Goal: Task Accomplishment & Management: Manage account settings

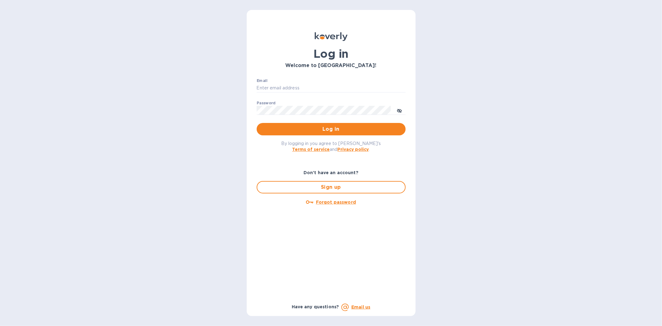
click at [296, 83] on div "Email ​" at bounding box center [331, 90] width 149 height 22
click at [288, 89] on input "Email" at bounding box center [331, 88] width 149 height 9
type input "[PERSON_NAME][EMAIL_ADDRESS][DOMAIN_NAME]"
click at [257, 123] on button "Log in" at bounding box center [331, 129] width 149 height 12
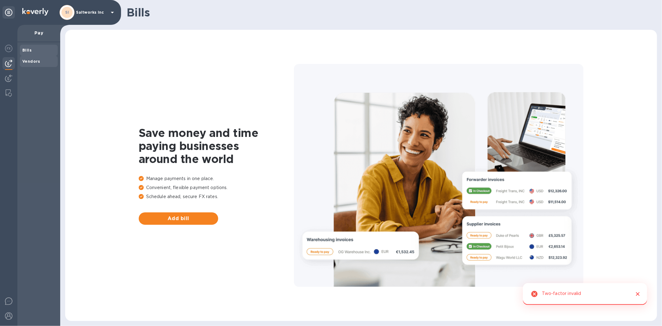
click at [32, 64] on div "Vendors" at bounding box center [39, 61] width 38 height 11
click at [85, 8] on div "SI Saltworks Inc" at bounding box center [88, 12] width 57 height 15
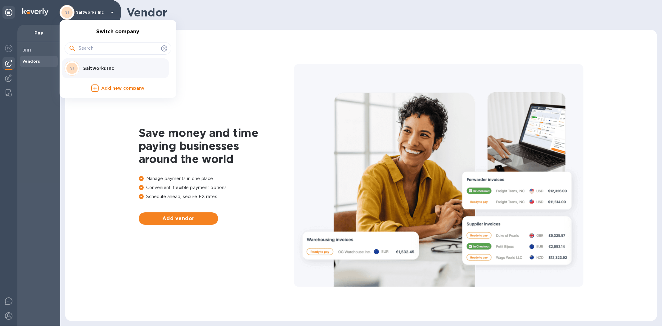
click at [91, 68] on p "Saltworks Inc" at bounding box center [122, 68] width 78 height 6
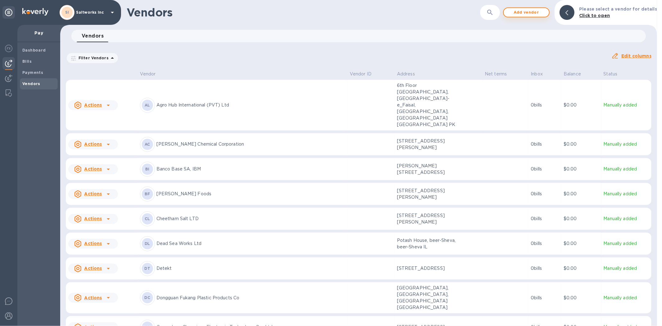
click at [529, 13] on span "Add vendor" at bounding box center [526, 12] width 35 height 7
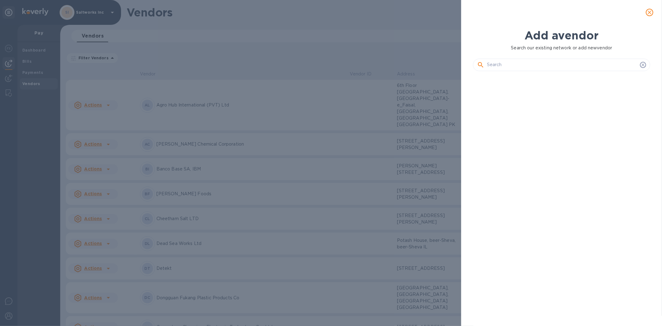
scroll to position [228, 180]
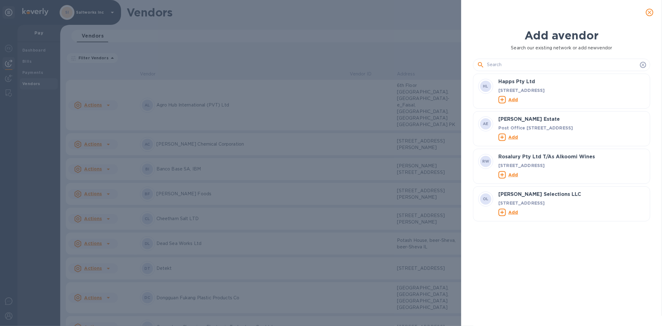
click at [515, 63] on input "text" at bounding box center [562, 64] width 151 height 9
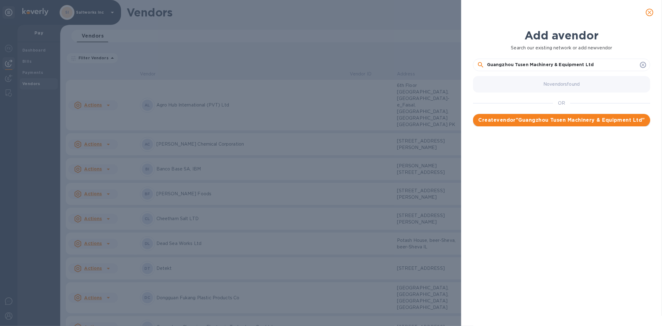
type input "Guangzhou Tusen Machinery & Equipment Ltd"
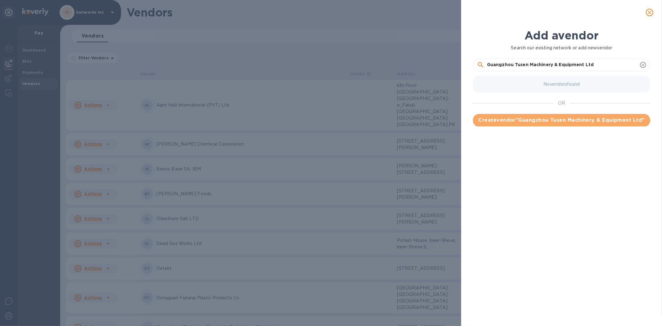
click at [558, 119] on span "Create vendor " Guangzhou Tusen Machinery & Equipment Ltd "" at bounding box center [561, 119] width 167 height 7
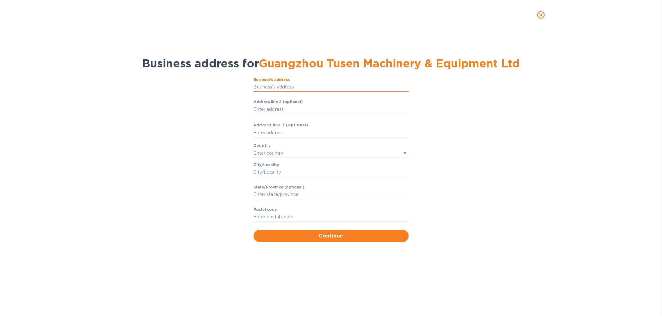
click at [275, 87] on input "Business’s аddress" at bounding box center [331, 87] width 155 height 9
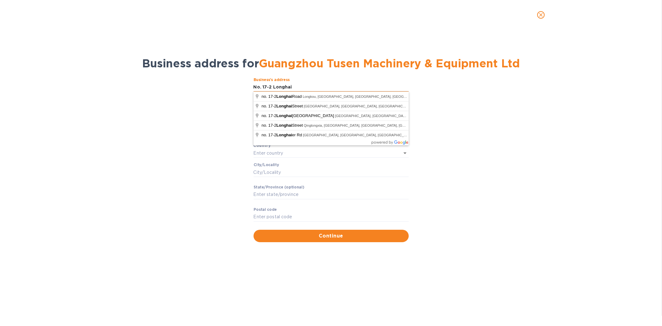
click at [304, 88] on input "No. 17-2 Longhai" at bounding box center [331, 87] width 155 height 9
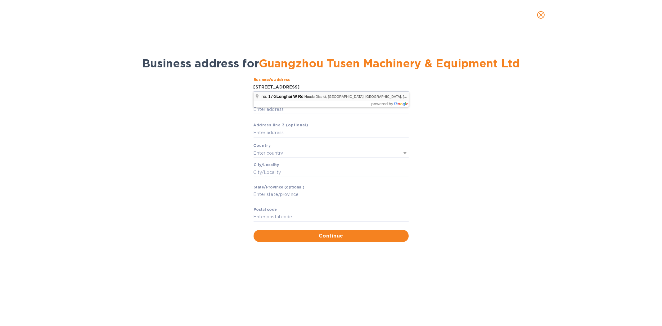
type input "Long Hai [PERSON_NAME]"
type input "[GEOGRAPHIC_DATA]"
type input "[PERSON_NAME]"
type input "510812"
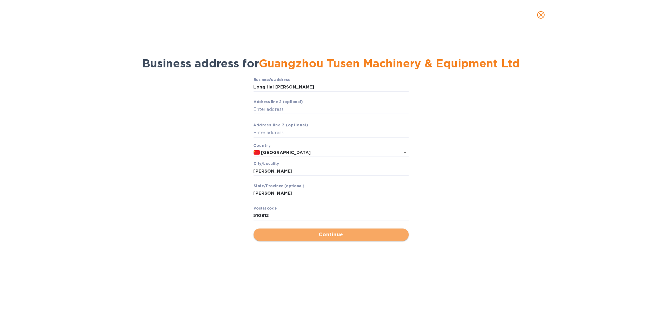
click at [322, 232] on span "Continue" at bounding box center [331, 234] width 145 height 7
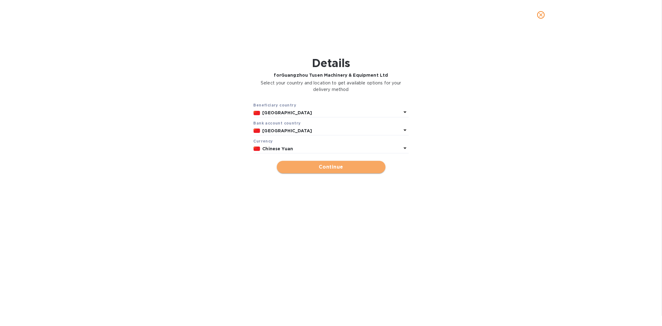
click at [325, 167] on span "Continue" at bounding box center [331, 166] width 99 height 7
type input "Guangzhou Tusen Machinery & Equipment Ltd"
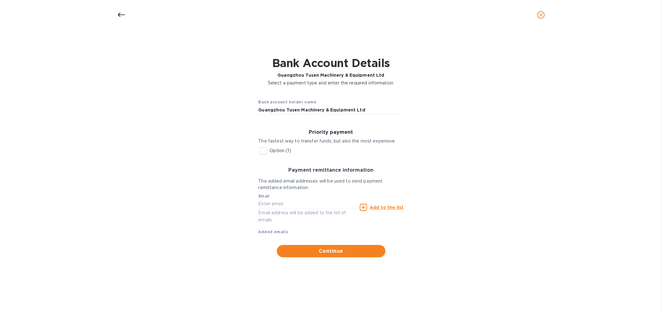
click at [262, 150] on input "Option (1)" at bounding box center [263, 150] width 13 height 13
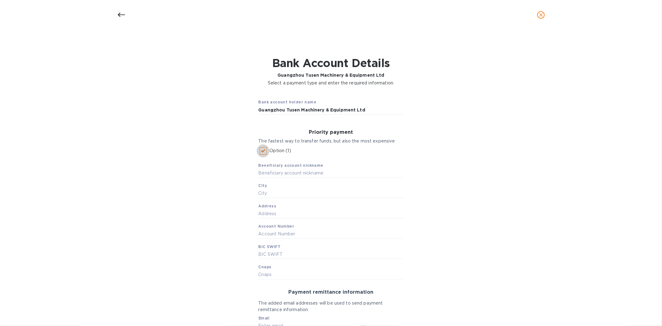
click at [262, 152] on input "Option (1)" at bounding box center [263, 150] width 13 height 13
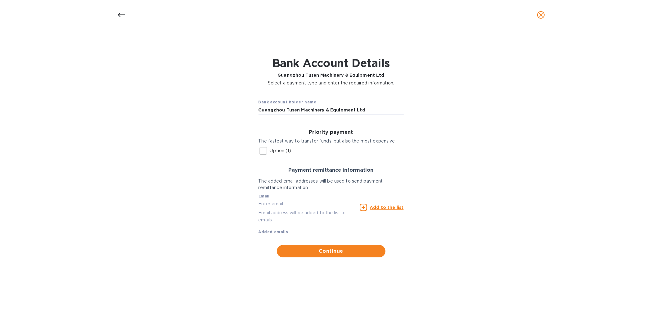
click at [264, 153] on input "Option (1)" at bounding box center [263, 150] width 13 height 13
checkbox input "true"
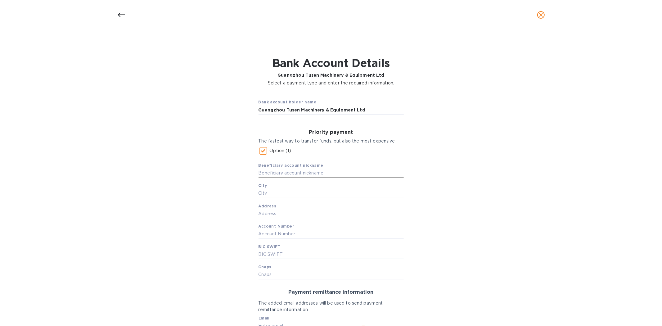
click at [287, 174] on input "text" at bounding box center [331, 173] width 145 height 9
drag, startPoint x: 364, startPoint y: 173, endPoint x: 254, endPoint y: 173, distance: 110.5
click at [254, 173] on div "Priority payment The fastest way to transfer funds, but also the most expensive…" at bounding box center [331, 205] width 155 height 160
type input "The Agricultural Bank of China"
type input "[GEOGRAPHIC_DATA]"
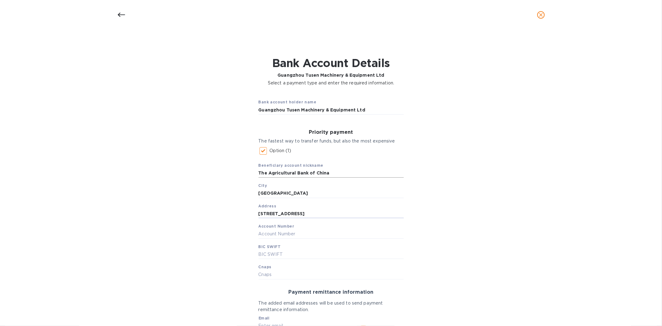
type input "[STREET_ADDRESS]"
type input "44056114040000269"
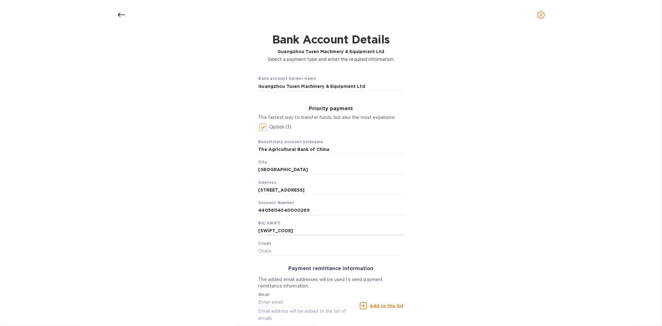
scroll to position [34, 0]
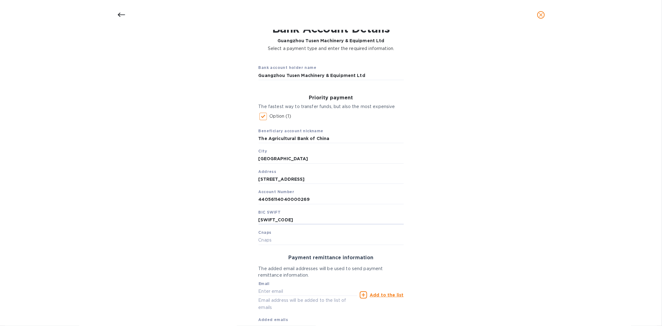
type input "[SWIFT_CODE]"
click at [485, 187] on div "Bank account holder name Guangzhou Tusen Machinery & Equipment Ltd Priority pay…" at bounding box center [331, 202] width 646 height 293
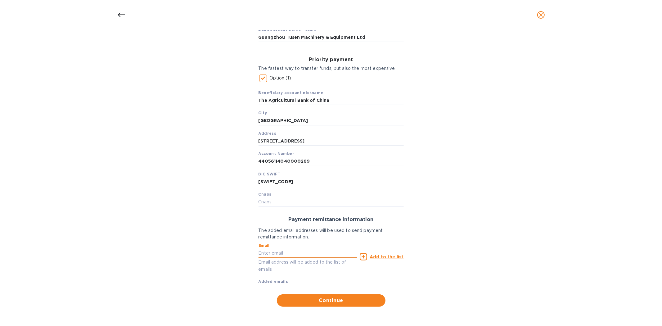
click at [275, 251] on input "text" at bounding box center [308, 252] width 99 height 9
type input "[PERSON_NAME][EMAIL_ADDRESS][DOMAIN_NAME]"
click at [327, 300] on span "Continue" at bounding box center [331, 300] width 99 height 7
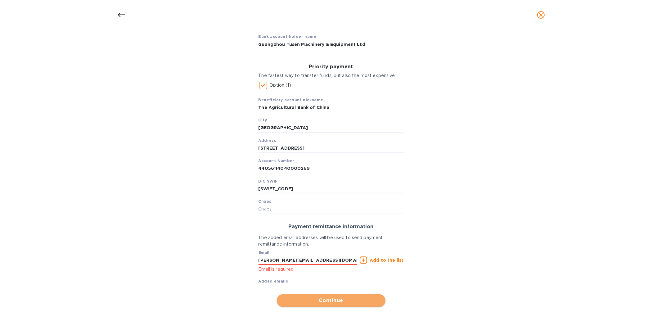
scroll to position [66, 0]
click at [383, 260] on u "Add to the list" at bounding box center [387, 260] width 34 height 5
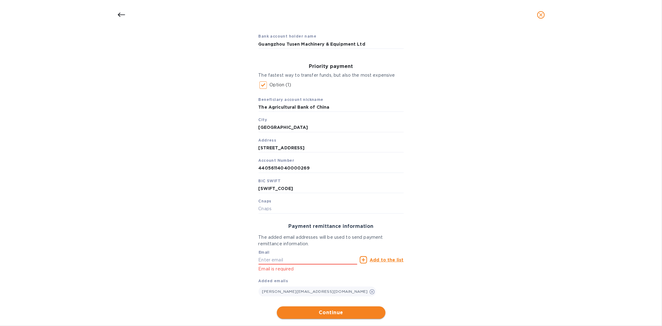
click at [327, 314] on span "Continue" at bounding box center [331, 312] width 99 height 7
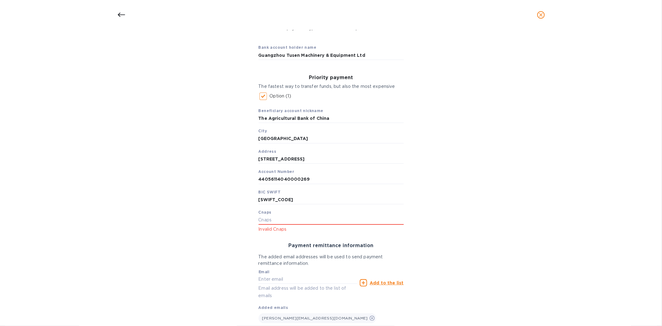
scroll to position [0, 0]
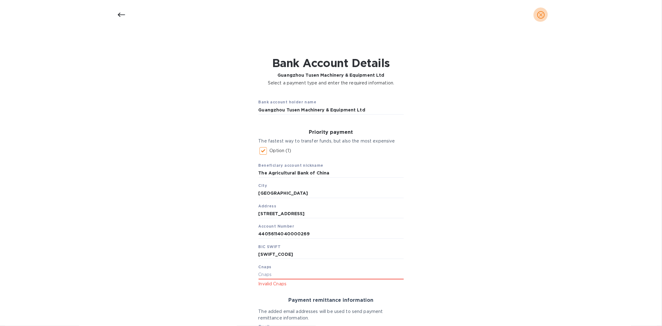
click at [543, 16] on icon "close" at bounding box center [541, 15] width 6 height 6
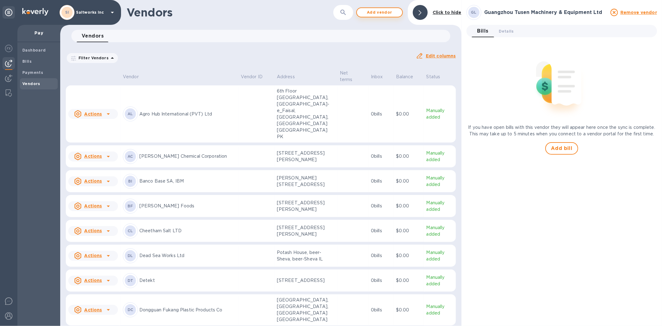
click at [373, 12] on span "Add vendor" at bounding box center [379, 12] width 35 height 7
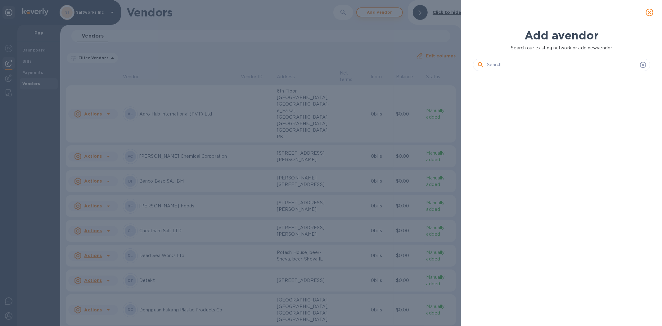
scroll to position [228, 180]
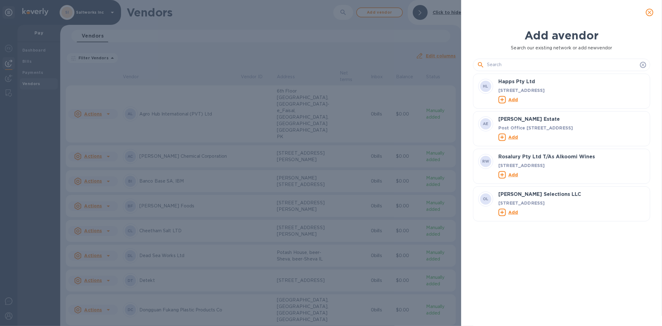
click at [509, 61] on input "text" at bounding box center [562, 64] width 151 height 9
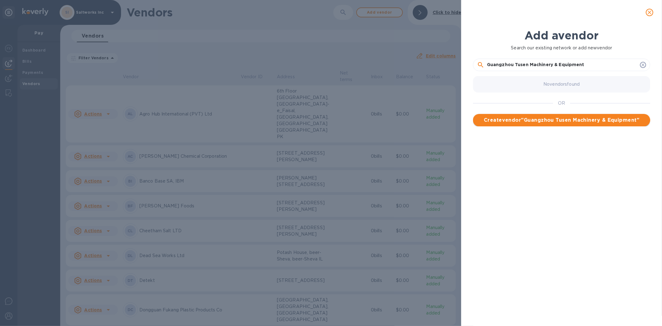
type input "Guangzhou Tusen Machinery & Equipment"
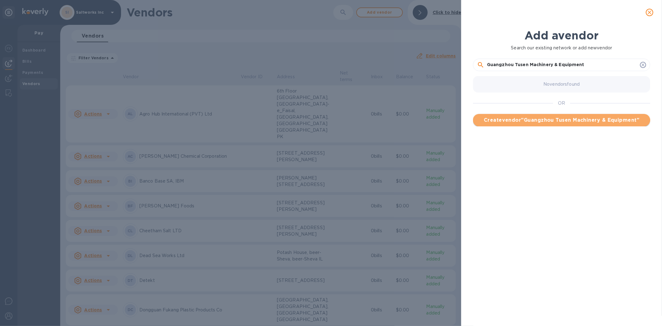
click at [546, 119] on span "Create vendor " Guangzhou Tusen Machinery & Equipment "" at bounding box center [561, 119] width 167 height 7
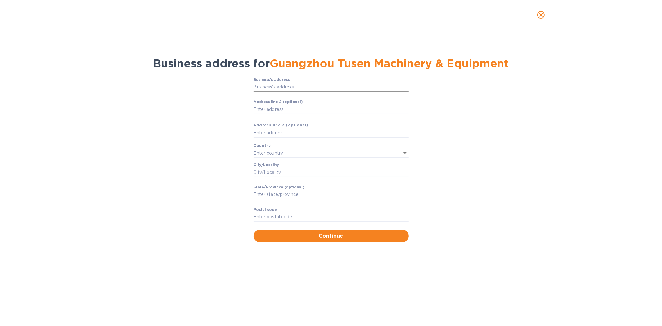
click at [271, 86] on input "Business’s аddress" at bounding box center [331, 87] width 155 height 9
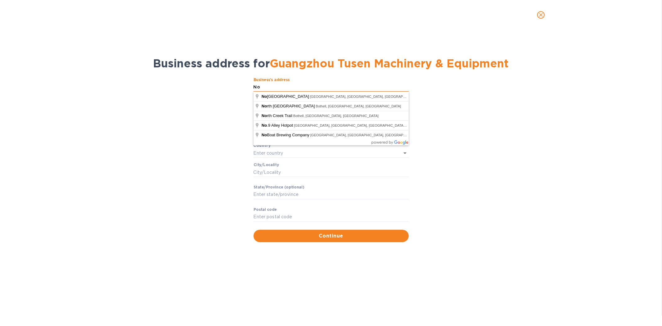
type input "N"
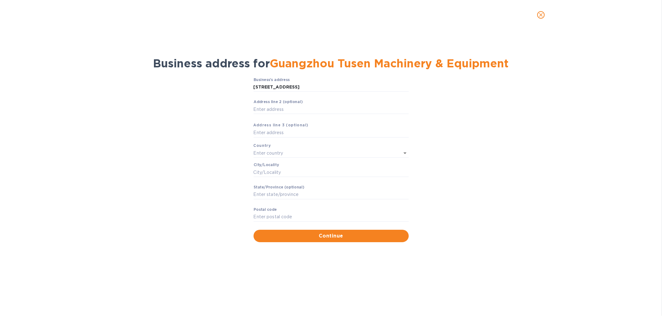
click at [209, 98] on div "Business’s аddress 17-2 longhai west rd ​ Аddress line 2 (optional) ​ Аddress l…" at bounding box center [331, 160] width 646 height 172
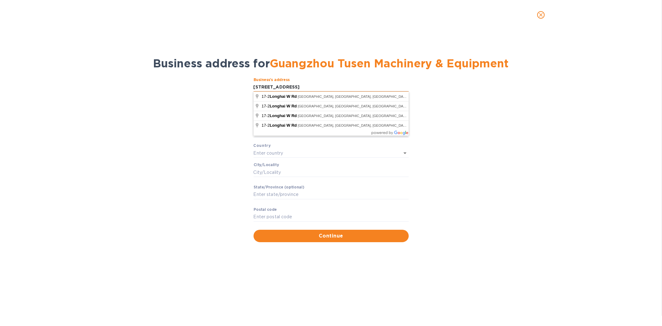
click at [310, 88] on input "[STREET_ADDRESS]" at bounding box center [331, 87] width 155 height 9
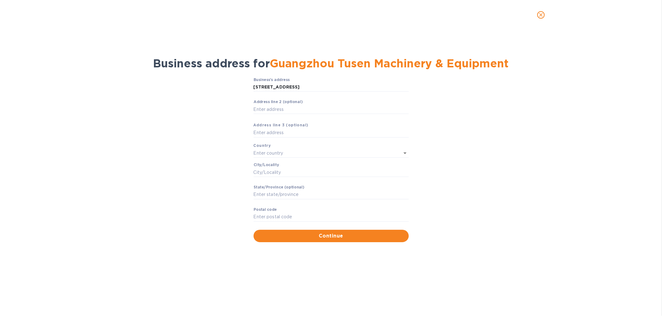
type input "Long Hai [PERSON_NAME]"
type input "[GEOGRAPHIC_DATA]"
type input "[PERSON_NAME]"
type input "510812"
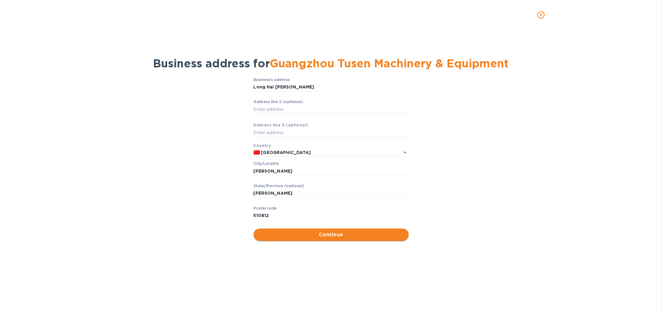
click at [319, 235] on span "Continue" at bounding box center [331, 234] width 145 height 7
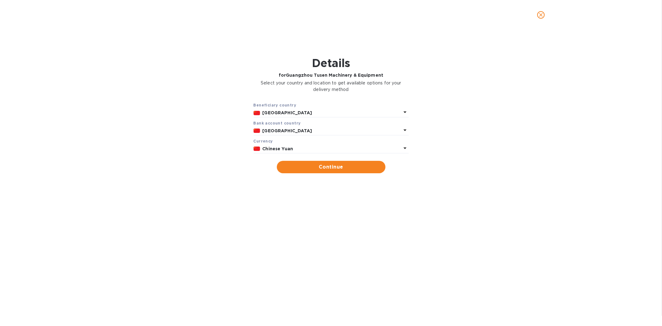
click at [283, 149] on b "Chinese Yuan" at bounding box center [278, 148] width 31 height 5
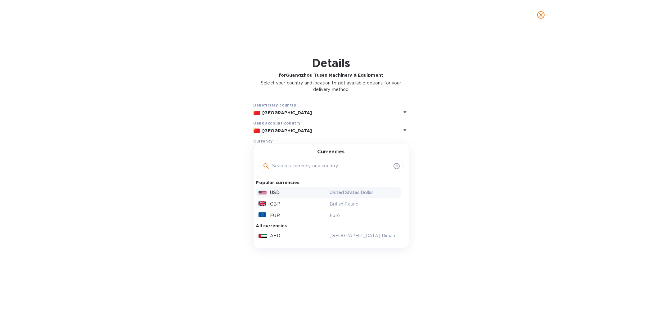
click at [275, 193] on p "USD" at bounding box center [274, 192] width 9 height 7
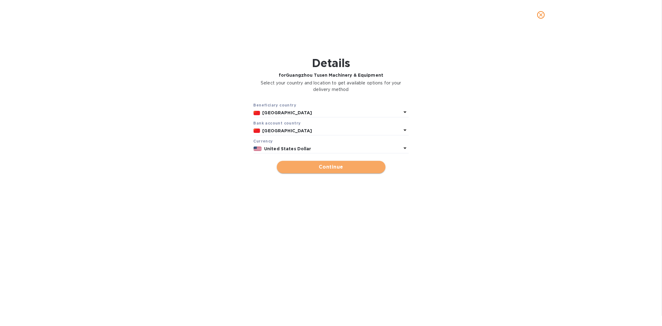
click at [321, 167] on span "Continue" at bounding box center [331, 166] width 99 height 7
type input "Guangzhou Tusen Machinery & Equipment"
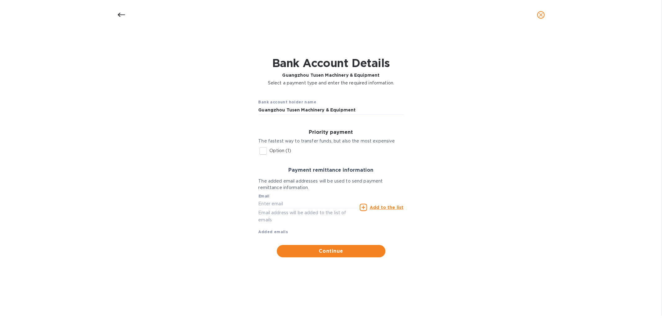
click at [262, 150] on input "Option (1)" at bounding box center [263, 150] width 13 height 13
checkbox input "true"
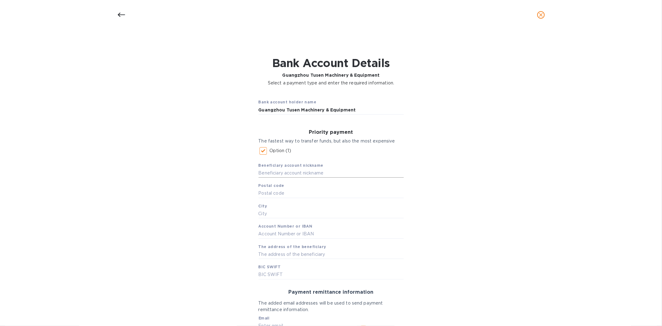
click at [279, 176] on input "text" at bounding box center [331, 173] width 145 height 9
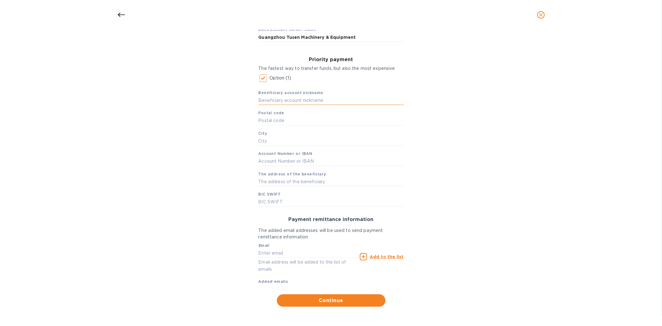
scroll to position [73, 0]
click at [287, 99] on input "text" at bounding box center [331, 100] width 145 height 9
type input "G"
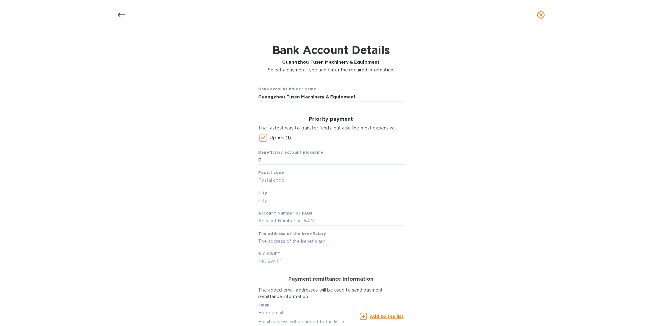
scroll to position [0, 0]
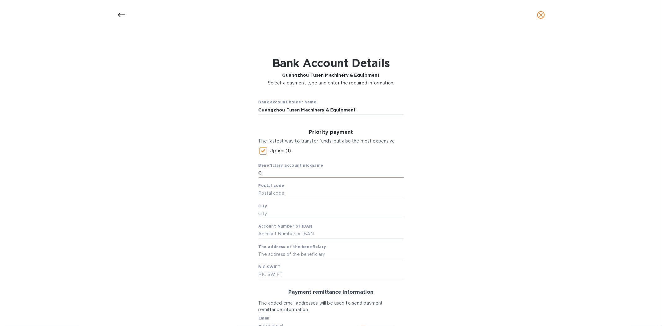
click at [272, 175] on input "G" at bounding box center [331, 173] width 145 height 9
type input "The Agricultural Bank of China"
click at [281, 193] on input "text" at bounding box center [331, 193] width 145 height 9
click at [276, 193] on input "text" at bounding box center [331, 193] width 145 height 9
type input "510620"
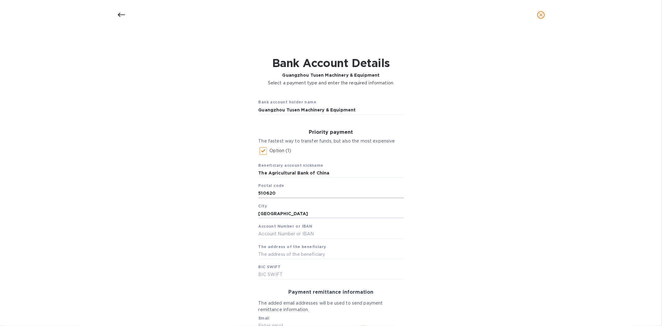
type input "[GEOGRAPHIC_DATA]"
type input "44056114040000269"
type input "[STREET_ADDRESS]"
type input "[SWIFT_CODE]"
click at [463, 232] on div "Bank account holder name Guangzhou Tusen Machinery & Equipment Priority payment…" at bounding box center [331, 236] width 646 height 293
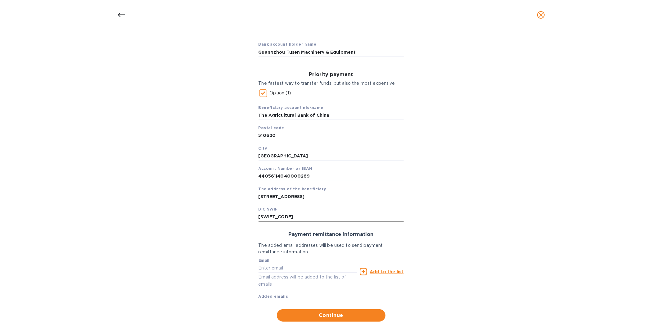
scroll to position [69, 0]
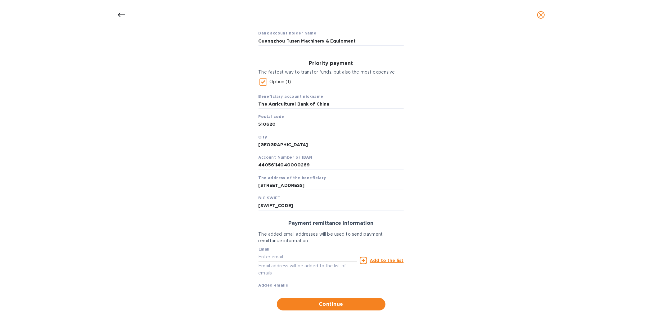
click at [275, 258] on input "text" at bounding box center [308, 256] width 99 height 9
type input "[PERSON_NAME][EMAIL_ADDRESS][DOMAIN_NAME]"
click at [383, 262] on u "Add to the list" at bounding box center [387, 260] width 34 height 5
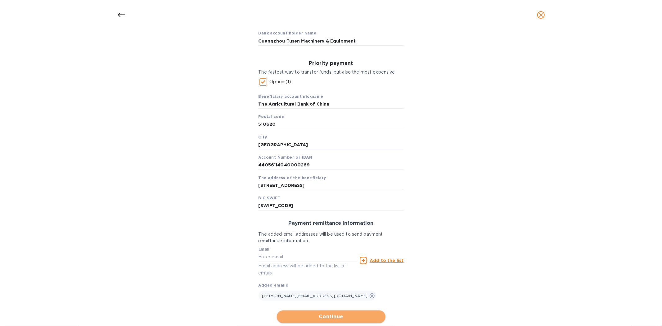
click at [326, 317] on span "Continue" at bounding box center [331, 316] width 99 height 7
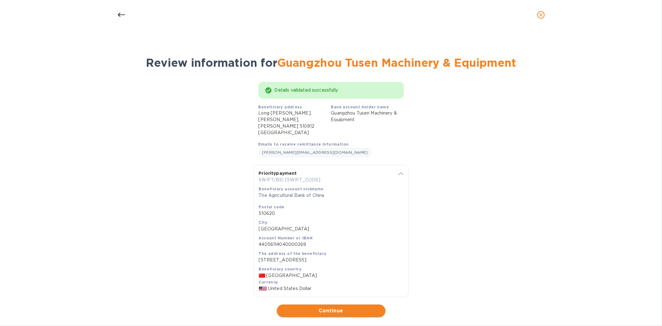
click at [331, 307] on span "Continue" at bounding box center [331, 310] width 99 height 7
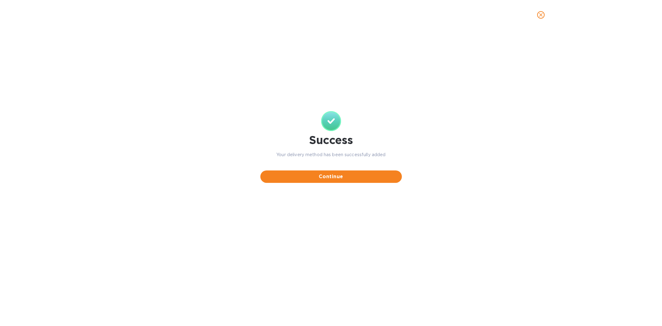
scroll to position [0, 0]
click at [334, 175] on span "Continue" at bounding box center [331, 176] width 132 height 7
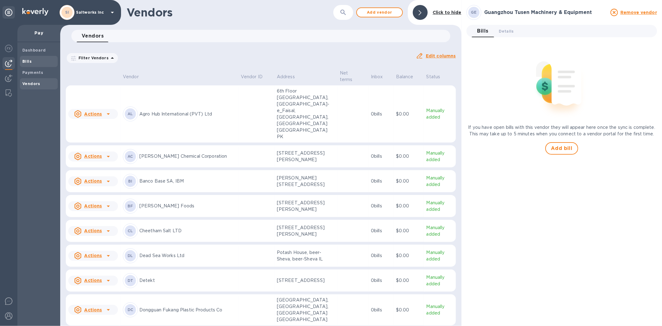
click at [29, 60] on b "Bills" at bounding box center [26, 61] width 9 height 5
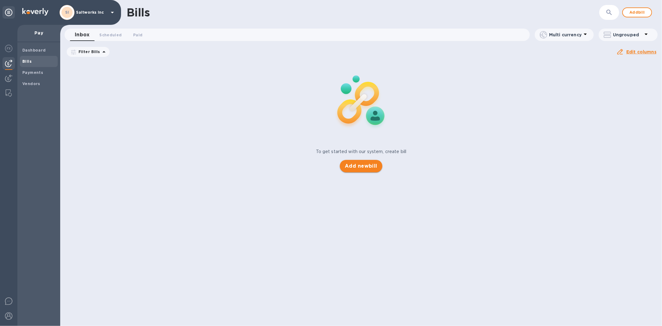
click at [357, 165] on span "Add new bill" at bounding box center [361, 165] width 33 height 7
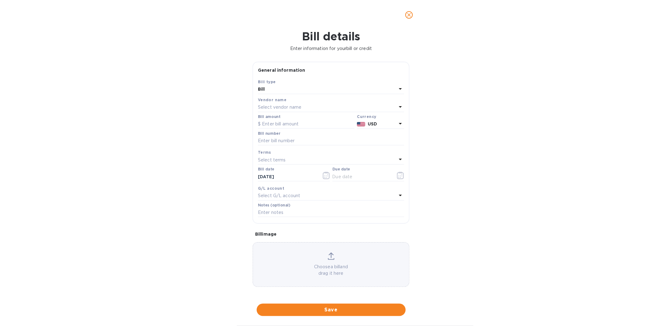
click at [278, 108] on p "Select vendor name" at bounding box center [279, 107] width 43 height 7
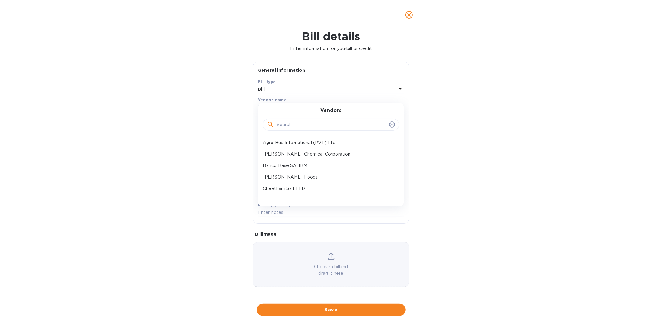
click at [284, 124] on input "text" at bounding box center [332, 124] width 110 height 9
type input "guan"
click at [306, 164] on p "Guangzhou Tusen Machinery & Equipment" at bounding box center [328, 165] width 131 height 7
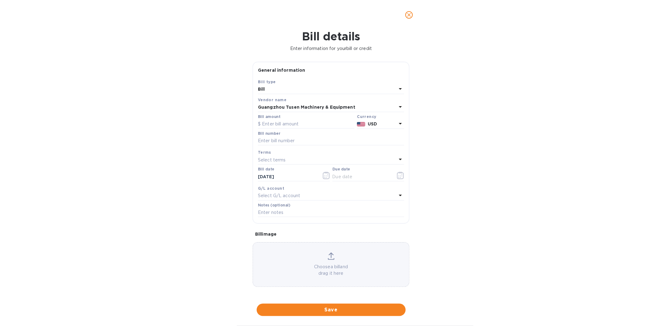
click at [393, 104] on div "Guangzhou Tusen Machinery & Equipment" at bounding box center [327, 107] width 139 height 9
click at [474, 131] on div "Bill details Enter information for your bill or credit General information Save…" at bounding box center [331, 178] width 662 height 296
drag, startPoint x: 410, startPoint y: 13, endPoint x: 402, endPoint y: 21, distance: 10.8
click at [410, 14] on icon "close" at bounding box center [409, 15] width 6 height 6
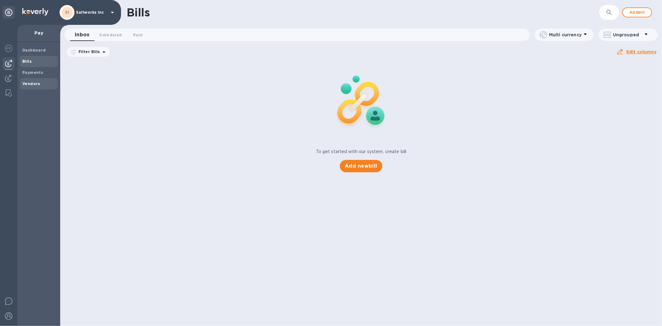
click at [29, 83] on b "Vendors" at bounding box center [31, 83] width 18 height 5
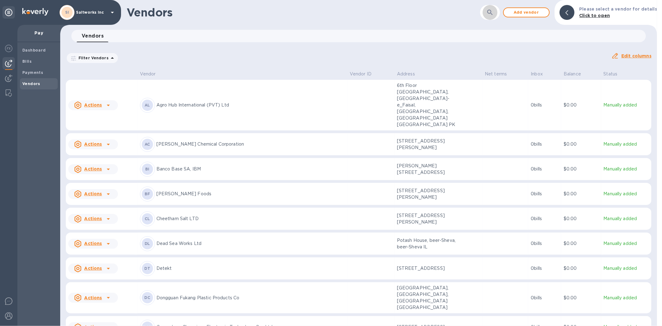
click at [494, 13] on icon "button" at bounding box center [490, 12] width 7 height 7
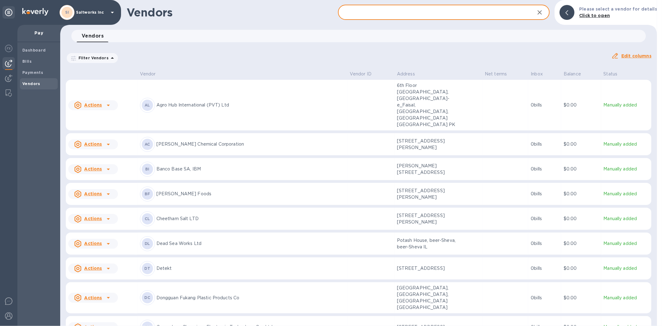
click at [396, 14] on input "text" at bounding box center [434, 12] width 192 height 15
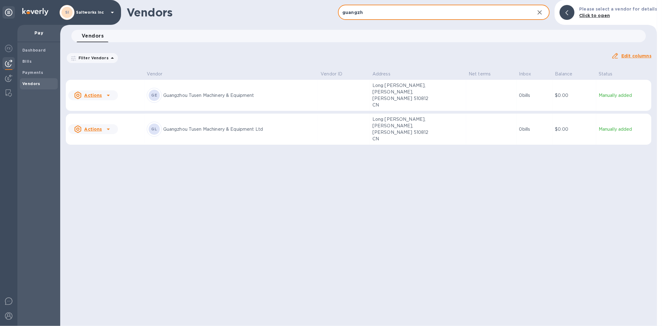
type input "guangzh"
click at [408, 91] on p "Long [PERSON_NAME], [PERSON_NAME], [PERSON_NAME] 510812 CN" at bounding box center [404, 95] width 62 height 26
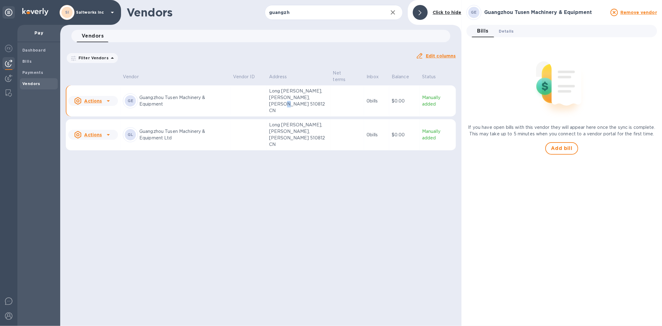
click at [508, 30] on span "Details 0" at bounding box center [506, 31] width 15 height 7
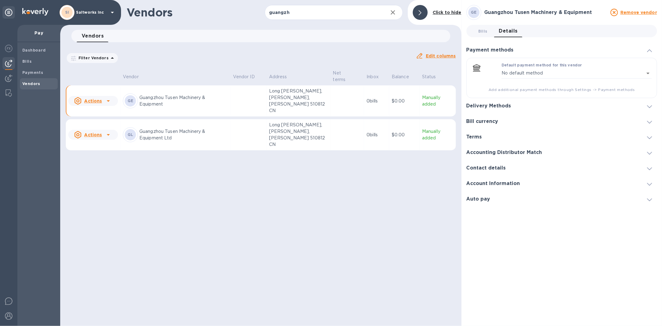
click at [501, 184] on h3 "Account Information" at bounding box center [494, 184] width 54 height 6
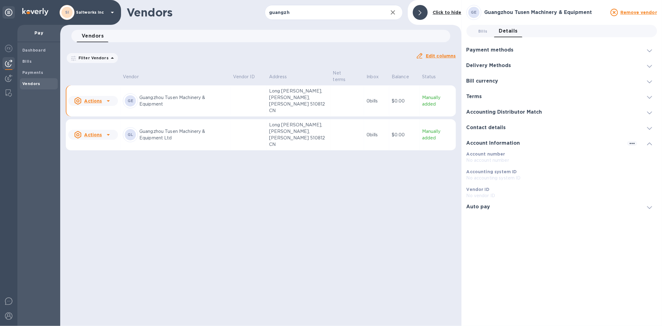
click at [500, 142] on h3 "Account Information" at bounding box center [494, 143] width 54 height 6
click at [488, 124] on div "Contact details" at bounding box center [562, 128] width 191 height 16
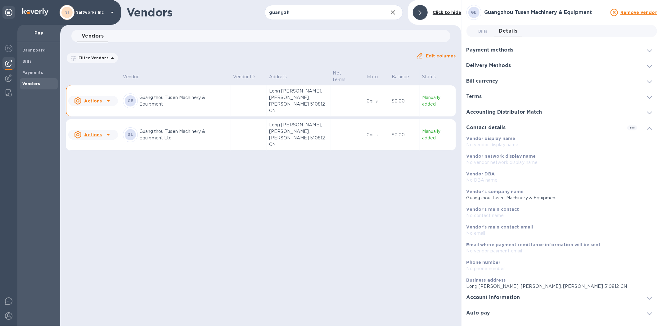
click at [500, 129] on h3 "Contact details" at bounding box center [486, 128] width 39 height 6
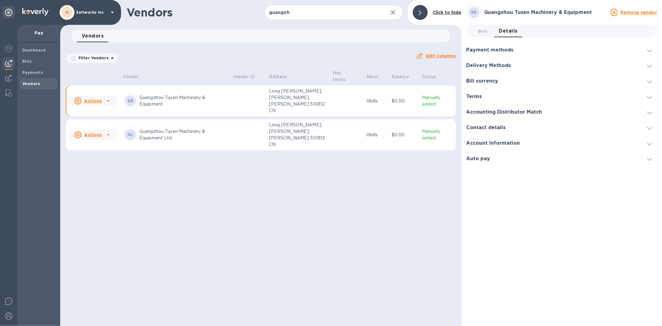
click at [483, 84] on div "Bill currency" at bounding box center [562, 81] width 191 height 16
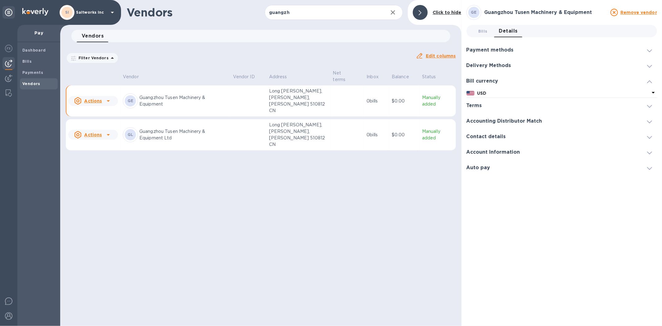
click at [485, 79] on h3 "Bill currency" at bounding box center [483, 81] width 32 height 6
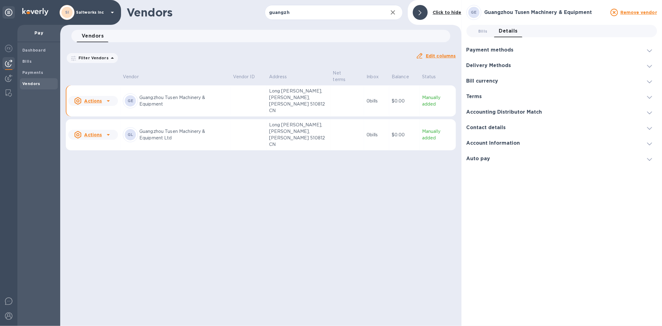
click at [487, 65] on h3 "Delivery Methods" at bounding box center [489, 66] width 45 height 6
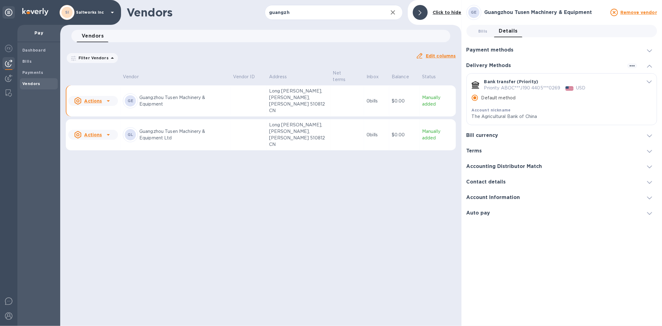
click at [500, 49] on h3 "Payment methods" at bounding box center [490, 50] width 47 height 6
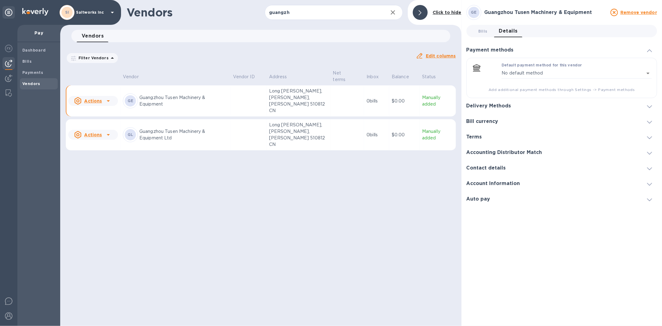
click at [500, 49] on h3 "Payment methods" at bounding box center [490, 50] width 47 height 6
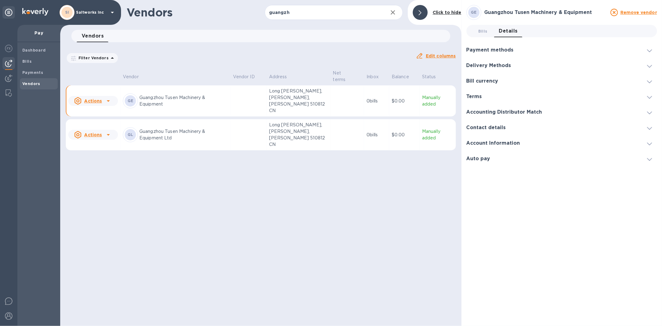
click at [483, 161] on h3 "Auto pay" at bounding box center [479, 159] width 24 height 6
click at [488, 142] on h3 "Account Information" at bounding box center [494, 143] width 54 height 6
click at [490, 127] on h3 "Contact details" at bounding box center [486, 128] width 39 height 6
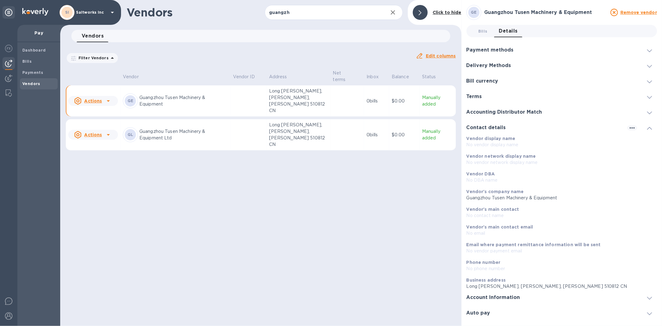
click at [489, 127] on h3 "Contact details" at bounding box center [486, 128] width 39 height 6
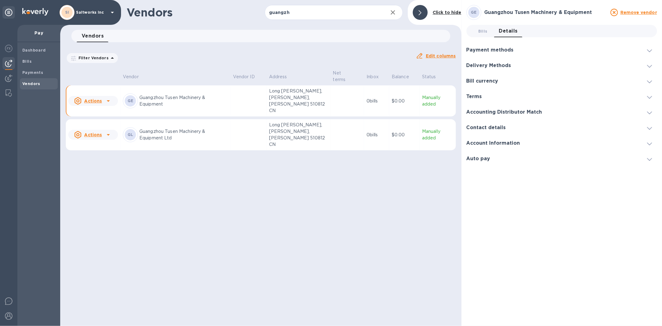
click at [489, 114] on h3 "Accounting Distributor Match" at bounding box center [505, 112] width 76 height 6
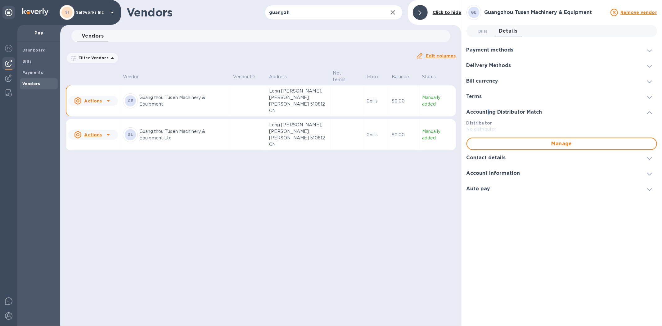
click at [488, 114] on h3 "Accounting Distributor Match" at bounding box center [505, 112] width 76 height 6
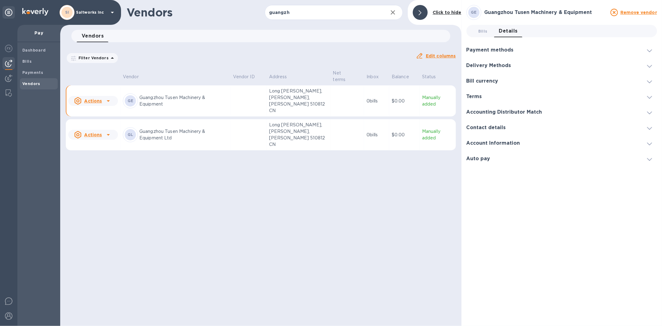
click at [478, 97] on h3 "Terms" at bounding box center [475, 97] width 16 height 6
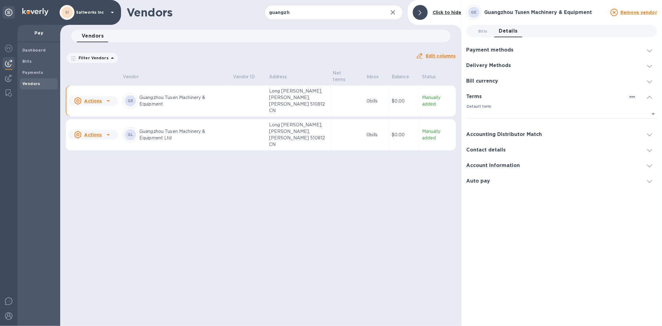
click at [478, 97] on h3 "Terms" at bounding box center [475, 97] width 16 height 6
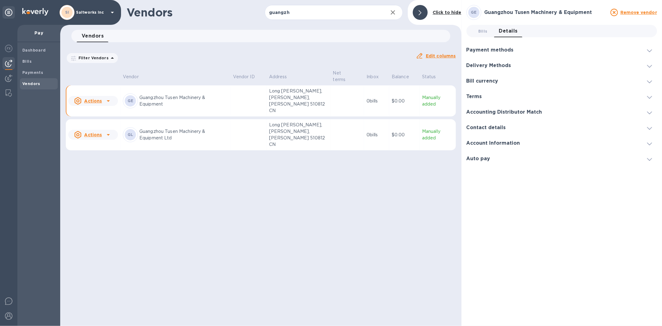
click at [478, 83] on h3 "Bill currency" at bounding box center [483, 81] width 32 height 6
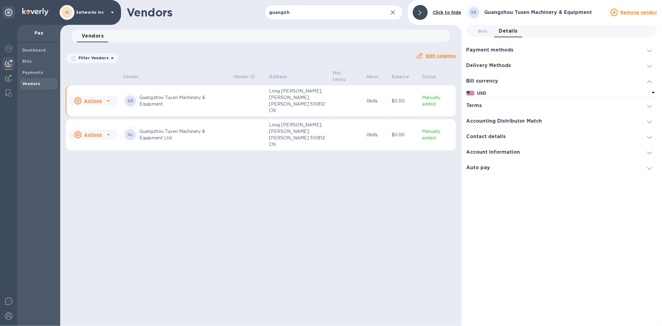
click at [481, 80] on h3 "Bill currency" at bounding box center [483, 81] width 32 height 6
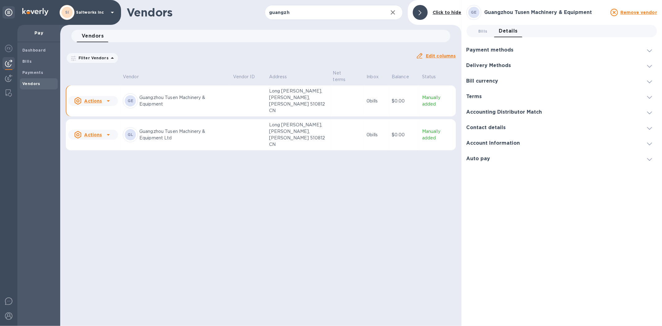
click at [482, 65] on h3 "Delivery Methods" at bounding box center [489, 66] width 45 height 6
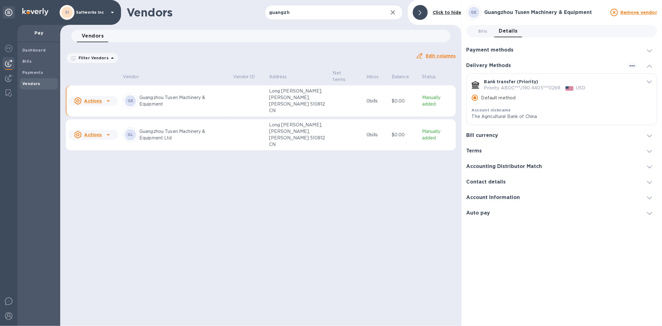
click at [482, 66] on h3 "Delivery Methods" at bounding box center [489, 66] width 45 height 6
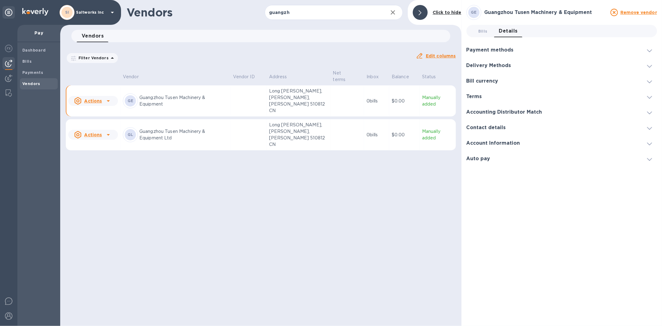
click at [485, 51] on h3 "Payment methods" at bounding box center [490, 50] width 47 height 6
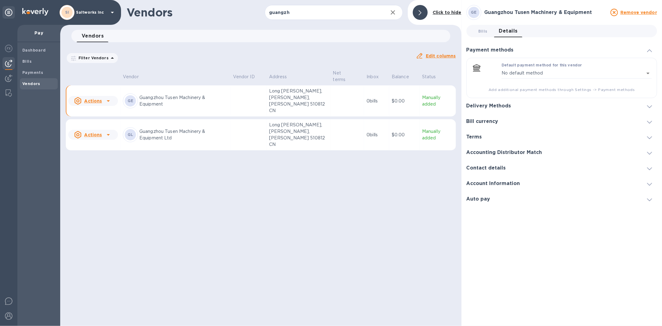
click at [485, 51] on h3 "Payment methods" at bounding box center [490, 50] width 47 height 6
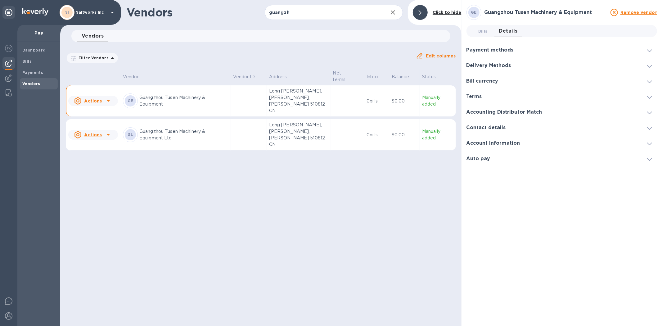
click at [223, 128] on p "Guangzhou Tusen Machinery & Equipment Ltd" at bounding box center [183, 134] width 89 height 13
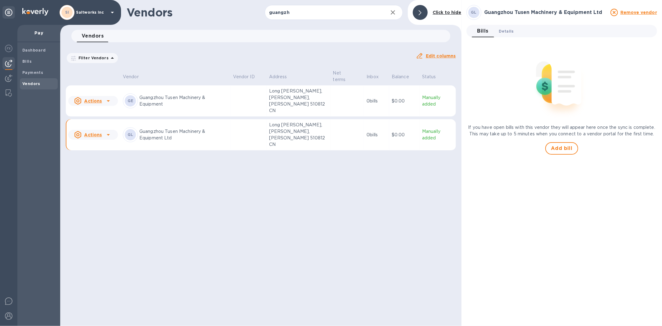
click at [509, 28] on span "Details 0" at bounding box center [506, 31] width 15 height 7
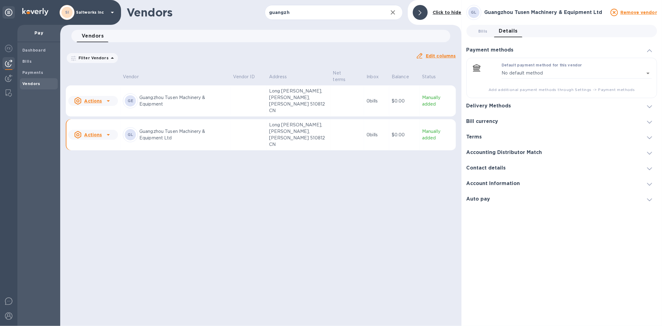
click at [501, 107] on h3 "Delivery Methods" at bounding box center [489, 106] width 45 height 6
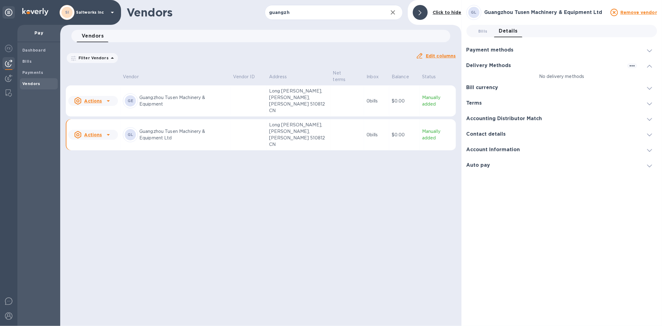
click at [490, 89] on h3 "Bill currency" at bounding box center [483, 88] width 32 height 6
click at [492, 89] on div at bounding box center [558, 93] width 183 height 9
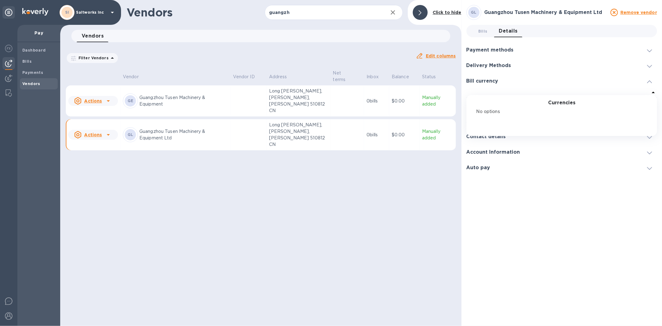
click at [492, 89] on div at bounding box center [558, 93] width 183 height 9
click at [578, 158] on div "Account Information" at bounding box center [562, 152] width 191 height 16
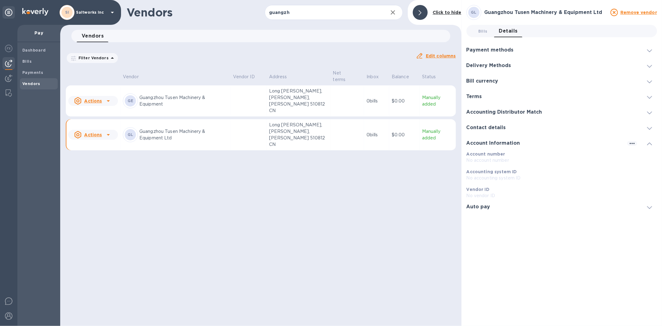
click at [472, 93] on div "Terms" at bounding box center [562, 97] width 191 height 16
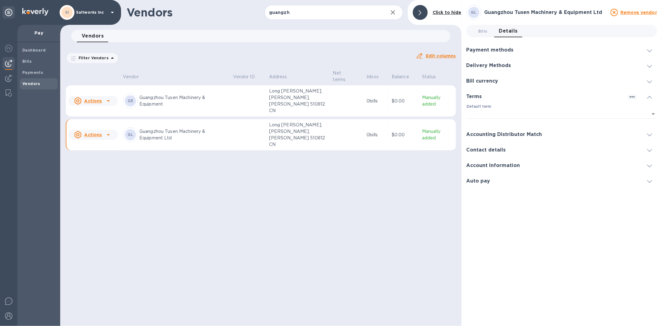
click at [492, 130] on div "Accounting Distributor Match" at bounding box center [562, 135] width 191 height 16
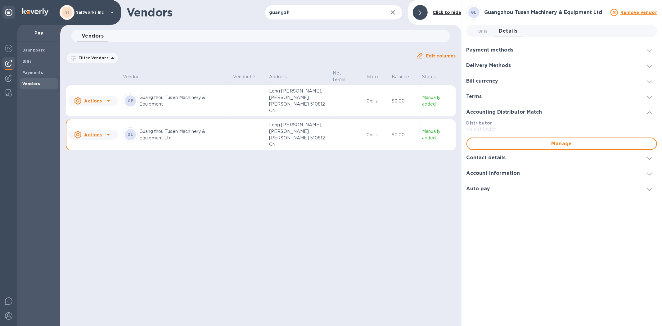
click at [492, 157] on h3 "Contact details" at bounding box center [486, 158] width 39 height 6
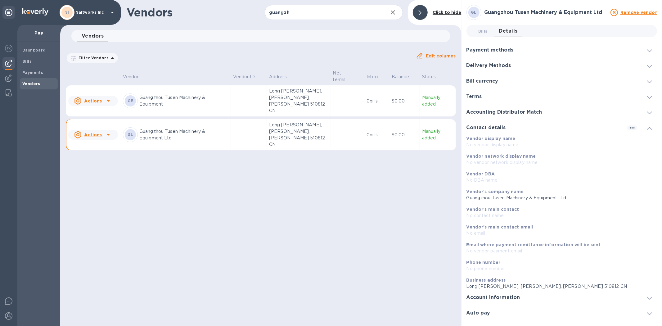
click at [502, 299] on h3 "Account Information" at bounding box center [494, 298] width 54 height 6
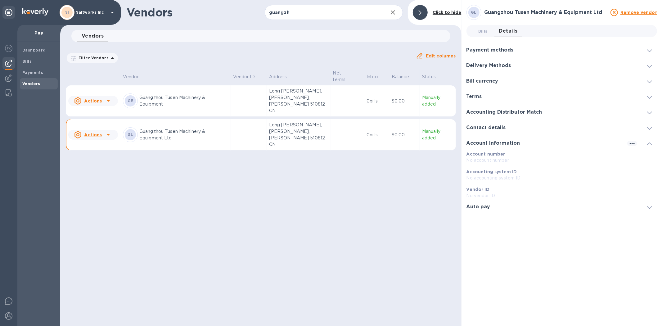
click at [482, 209] on h3 "Auto pay" at bounding box center [479, 207] width 24 height 6
click at [491, 48] on h3 "Payment methods" at bounding box center [490, 50] width 47 height 6
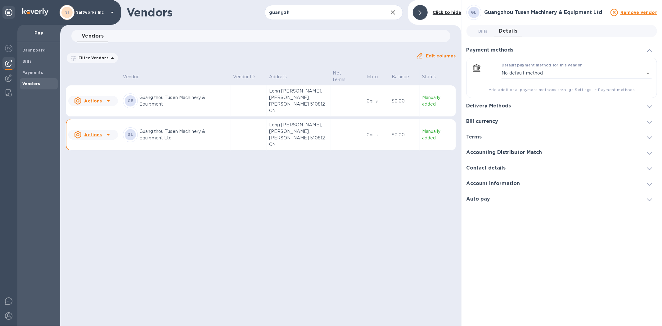
click at [492, 107] on h3 "Delivery Methods" at bounding box center [489, 106] width 45 height 6
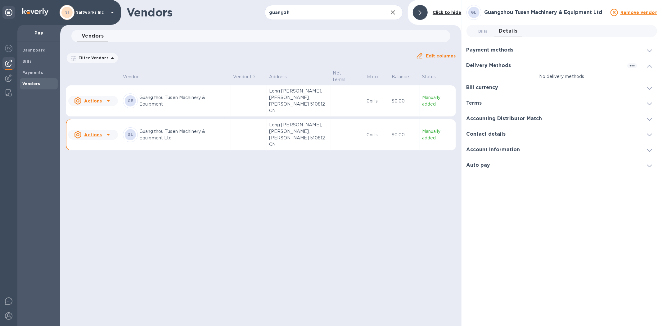
click at [319, 97] on p "Long [PERSON_NAME], [PERSON_NAME], [PERSON_NAME] 510812 CN" at bounding box center [298, 101] width 59 height 26
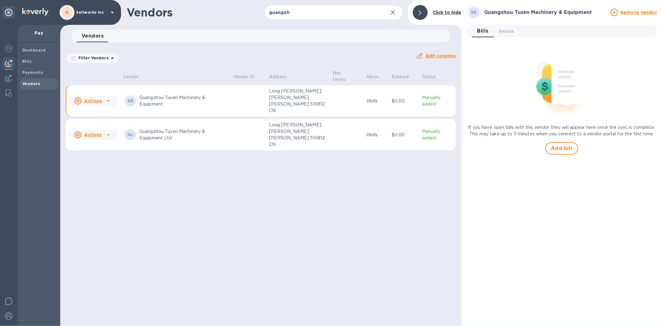
click at [246, 95] on td at bounding box center [249, 100] width 36 height 31
click at [243, 121] on td at bounding box center [249, 134] width 36 height 31
click at [504, 29] on span "Details 0" at bounding box center [506, 31] width 15 height 7
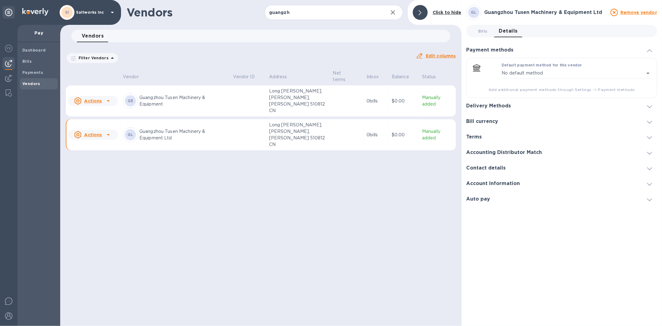
click at [488, 119] on h3 "Bill currency" at bounding box center [483, 122] width 32 height 6
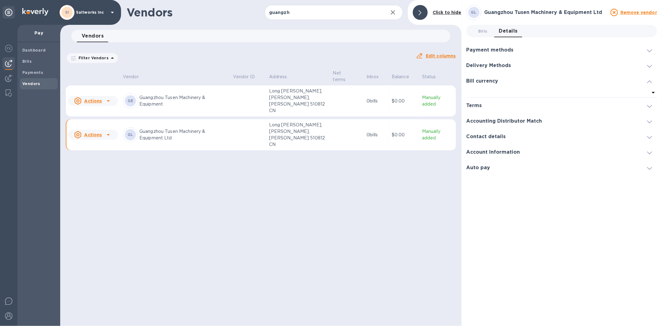
click at [479, 84] on div "Bill currency" at bounding box center [562, 81] width 191 height 16
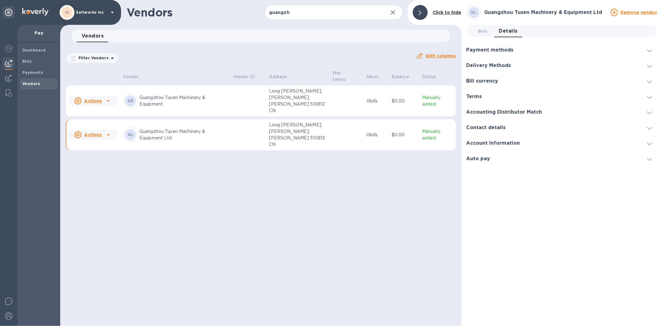
click at [482, 92] on div "Terms" at bounding box center [562, 97] width 191 height 16
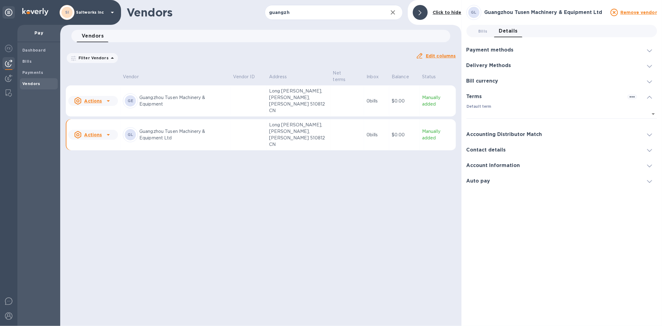
click at [482, 80] on h3 "Bill currency" at bounding box center [483, 81] width 32 height 6
click at [298, 95] on p "Long [PERSON_NAME], [PERSON_NAME], [PERSON_NAME] 510812 CN" at bounding box center [298, 101] width 59 height 26
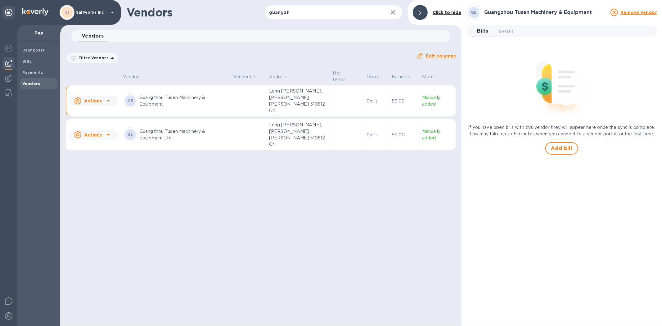
click at [209, 95] on p "Guangzhou Tusen Machinery & Equipment" at bounding box center [183, 100] width 89 height 13
click at [511, 26] on button "Details 0" at bounding box center [506, 31] width 25 height 12
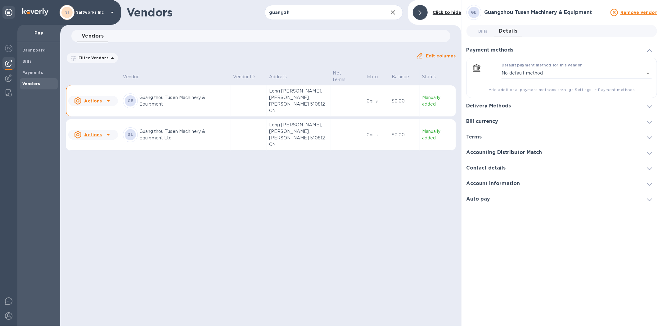
click at [495, 114] on div "Bill currency" at bounding box center [562, 122] width 191 height 16
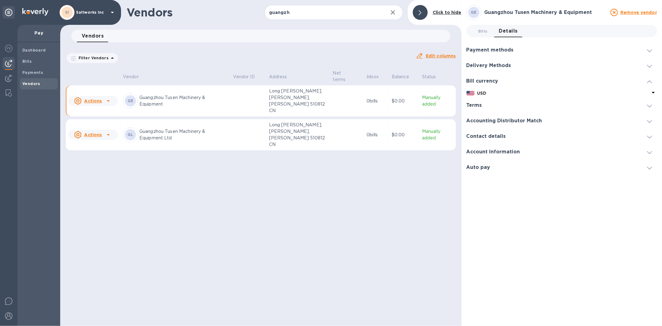
click at [494, 120] on h3 "Accounting Distributor Match" at bounding box center [505, 121] width 76 height 6
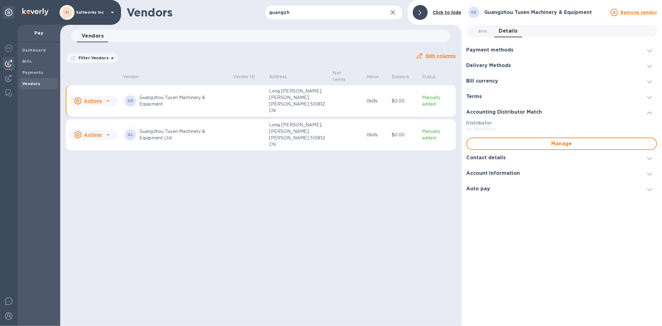
click at [480, 92] on div "Terms" at bounding box center [562, 97] width 191 height 16
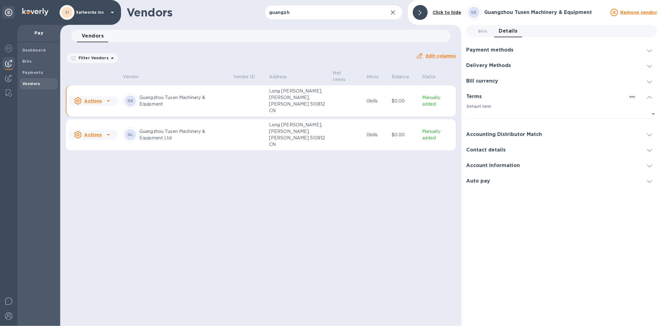
click at [181, 224] on div "Vendors guangzh ​ Add vendor Click to hide Vendors 0 Filter Vendors Auto pay: A…" at bounding box center [260, 163] width 401 height 326
click at [109, 131] on icon at bounding box center [108, 134] width 7 height 7
click at [302, 180] on div at bounding box center [331, 163] width 662 height 326
click at [358, 101] on td at bounding box center [348, 100] width 34 height 31
click at [492, 63] on h3 "Delivery Methods" at bounding box center [489, 66] width 45 height 6
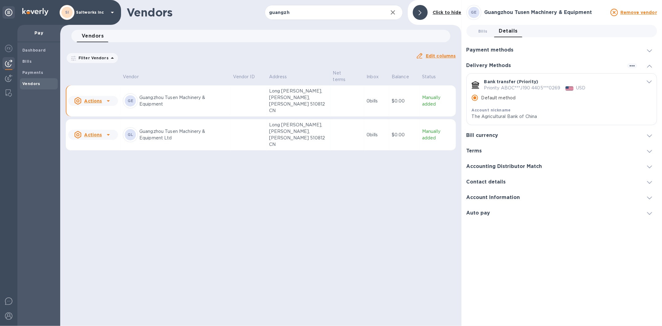
click at [261, 119] on td at bounding box center [249, 134] width 36 height 31
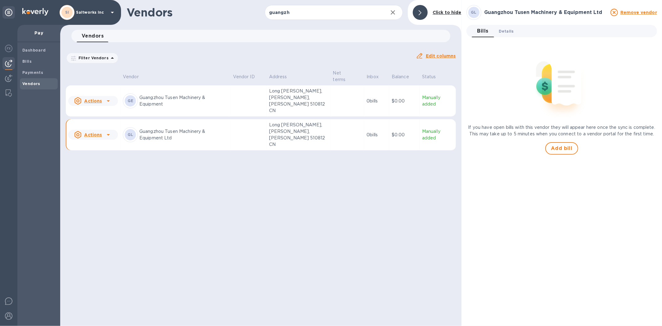
click at [507, 30] on span "Details 0" at bounding box center [506, 31] width 15 height 7
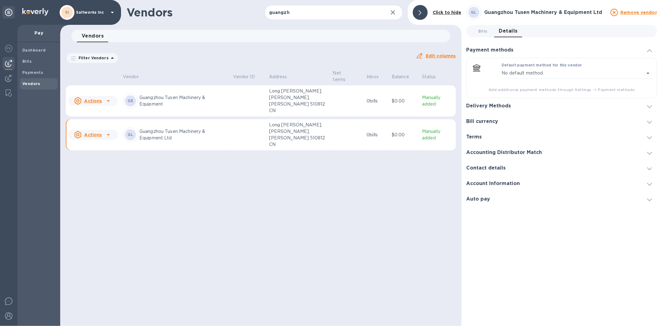
click at [488, 106] on h3 "Delivery Methods" at bounding box center [489, 106] width 45 height 6
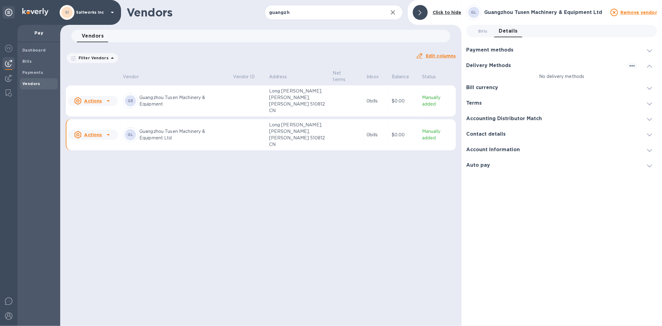
click at [234, 99] on td at bounding box center [249, 100] width 36 height 31
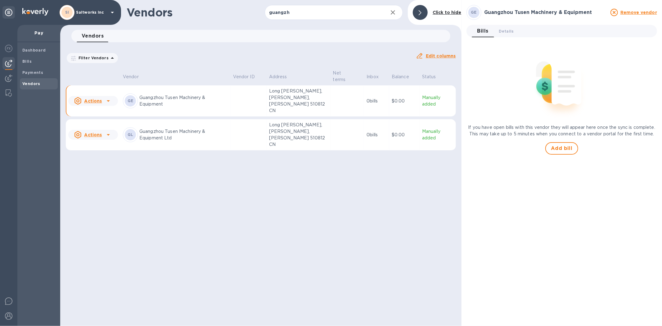
click at [218, 99] on p "Guangzhou Tusen Machinery & Equipment" at bounding box center [183, 100] width 89 height 13
click at [506, 31] on span "Details 0" at bounding box center [506, 31] width 15 height 7
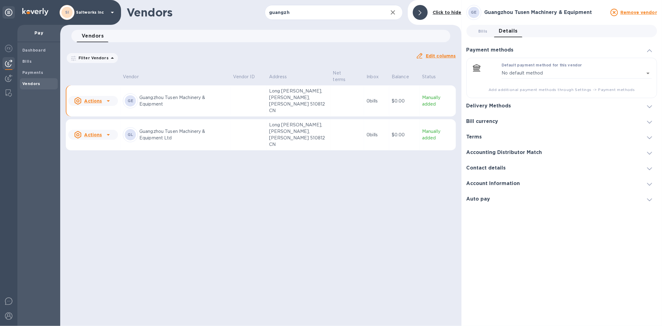
click at [492, 128] on div "Bill currency" at bounding box center [562, 122] width 191 height 16
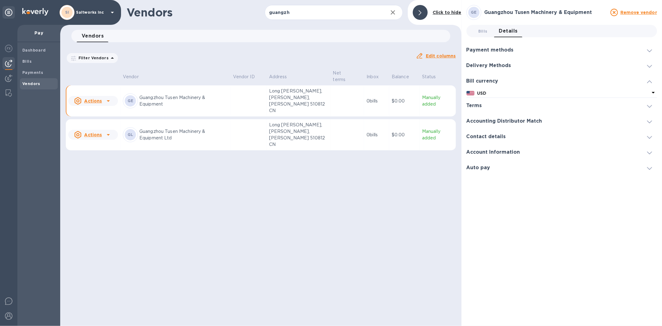
click at [495, 67] on h3 "Delivery Methods" at bounding box center [489, 66] width 45 height 6
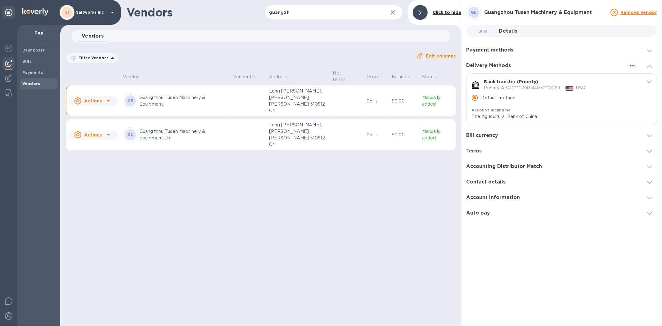
click at [228, 128] on p "Guangzhou Tusen Machinery & Equipment Ltd" at bounding box center [183, 134] width 89 height 13
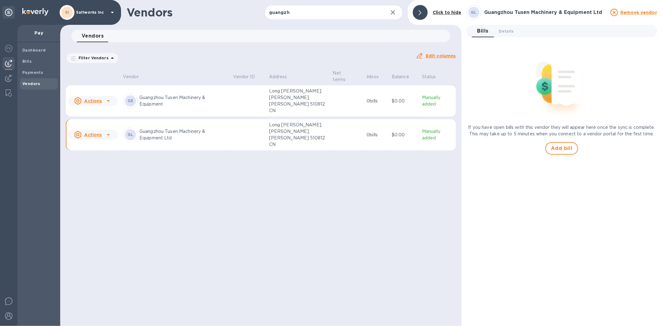
click at [616, 11] on icon at bounding box center [614, 12] width 7 height 7
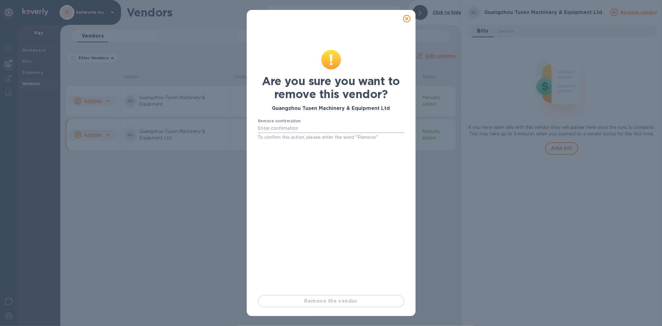
click at [309, 126] on input "text" at bounding box center [331, 128] width 147 height 9
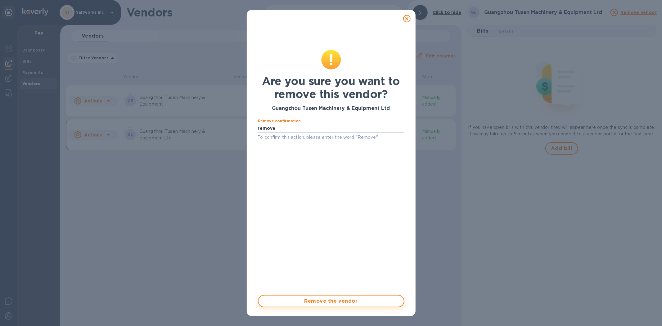
type input "remove"
click at [325, 298] on span "Remove the vendor" at bounding box center [331, 300] width 135 height 7
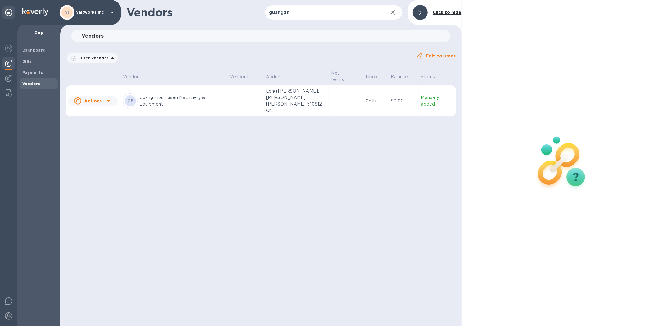
click at [196, 101] on p "Guangzhou Tusen Machinery & Equipment" at bounding box center [182, 100] width 86 height 13
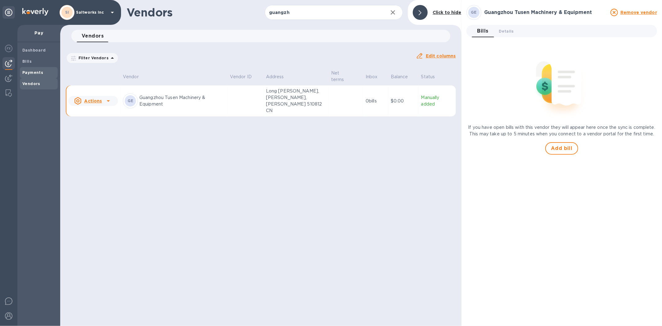
click at [32, 70] on b "Payments" at bounding box center [32, 72] width 21 height 5
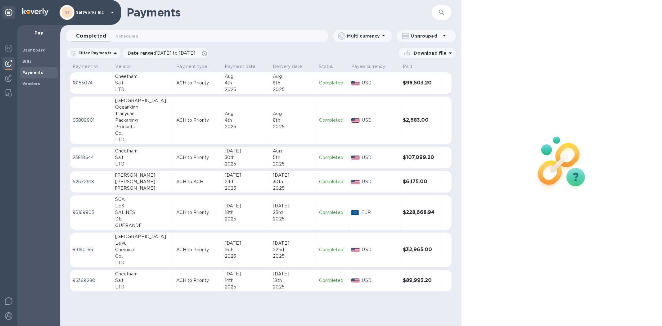
click at [437, 14] on button "button" at bounding box center [441, 12] width 15 height 15
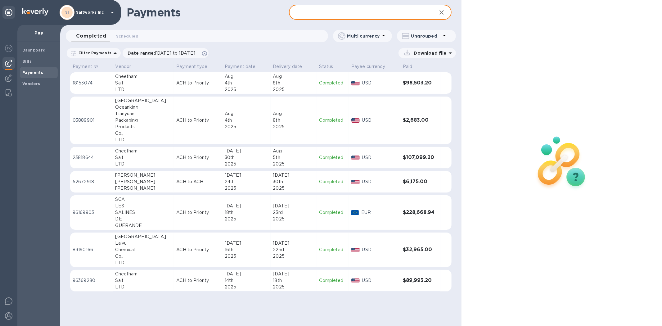
click at [313, 13] on input "text" at bounding box center [360, 12] width 143 height 15
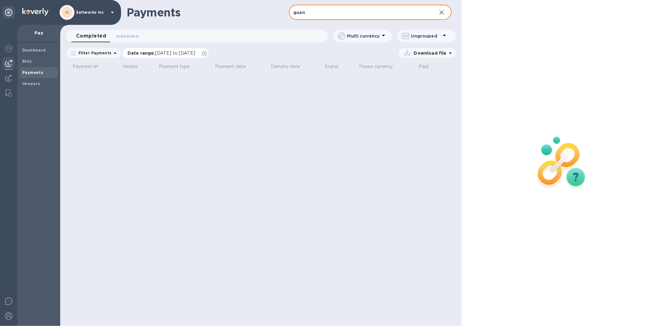
type input "guan"
click at [189, 53] on span "[DATE] to [DATE]" at bounding box center [175, 53] width 40 height 5
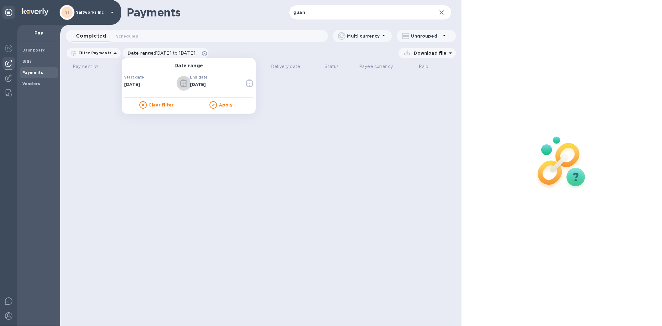
click at [182, 84] on icon "button" at bounding box center [182, 84] width 1 height 1
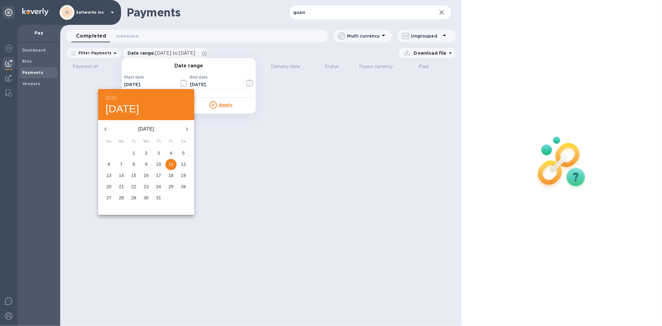
click at [105, 126] on icon "button" at bounding box center [105, 128] width 7 height 7
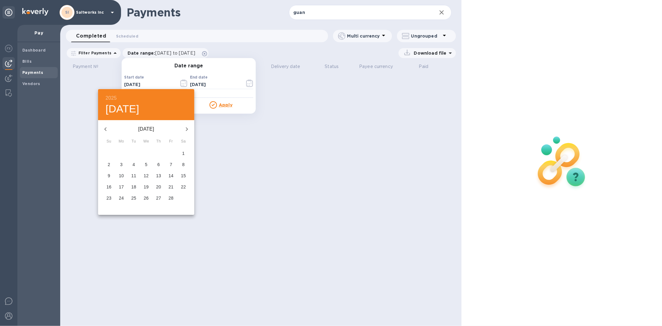
click at [105, 126] on icon "button" at bounding box center [105, 128] width 7 height 7
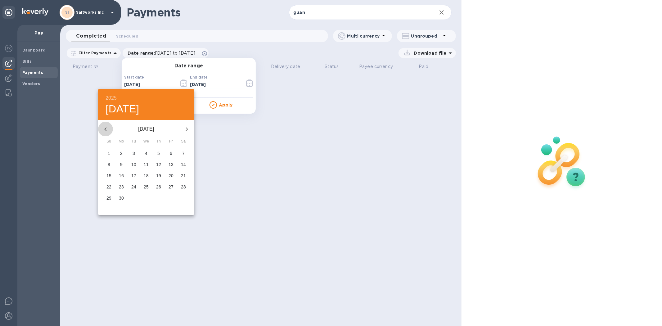
click at [105, 126] on icon "button" at bounding box center [105, 128] width 7 height 7
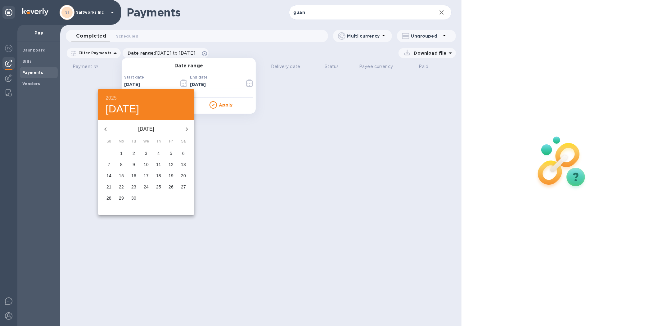
click at [105, 126] on icon "button" at bounding box center [105, 128] width 7 height 7
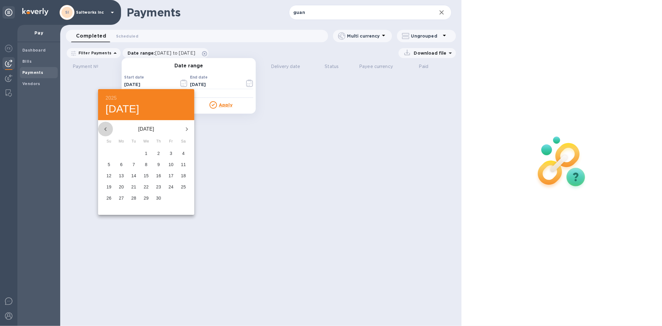
click at [105, 126] on icon "button" at bounding box center [105, 128] width 7 height 7
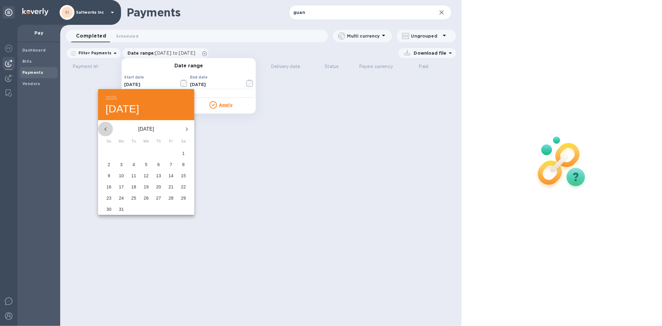
click at [105, 126] on icon "button" at bounding box center [105, 128] width 7 height 7
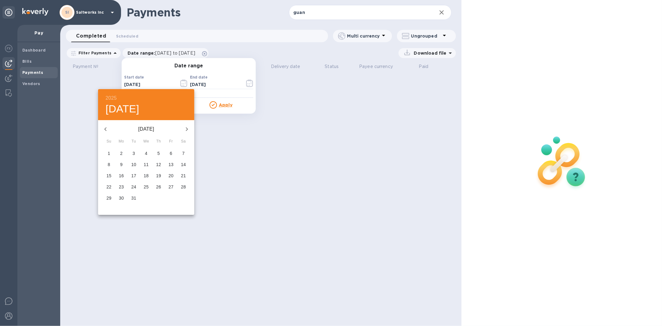
click at [105, 126] on icon "button" at bounding box center [105, 128] width 7 height 7
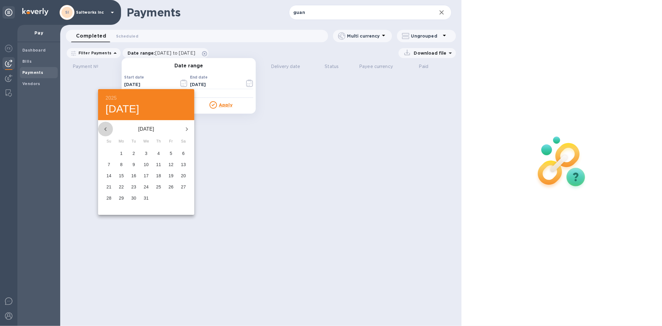
click at [105, 126] on icon "button" at bounding box center [105, 128] width 7 height 7
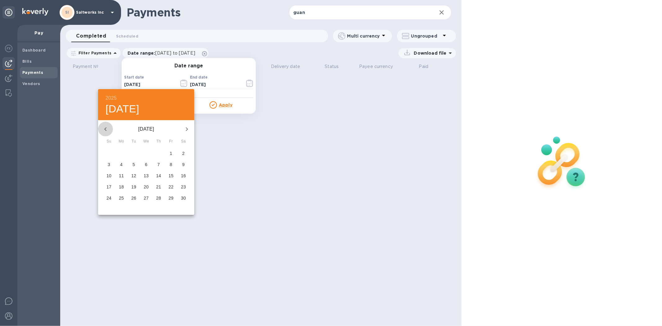
click at [105, 126] on icon "button" at bounding box center [105, 128] width 7 height 7
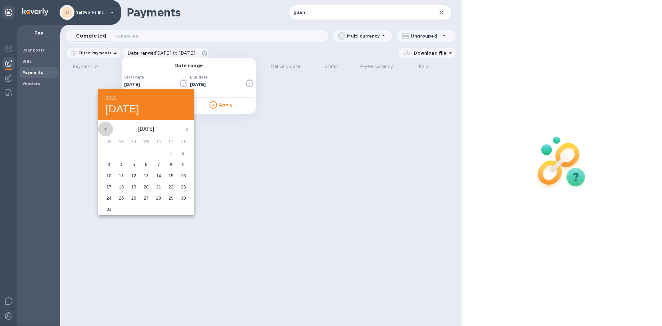
click at [105, 126] on icon "button" at bounding box center [105, 128] width 7 height 7
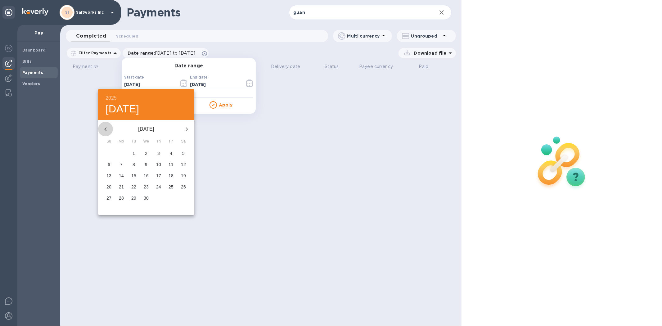
click at [105, 126] on icon "button" at bounding box center [105, 128] width 7 height 7
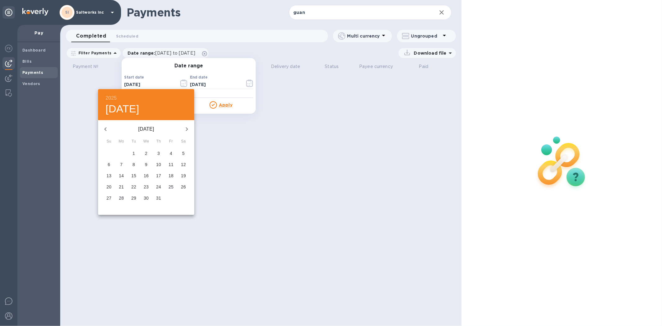
click at [105, 126] on icon "button" at bounding box center [105, 128] width 7 height 7
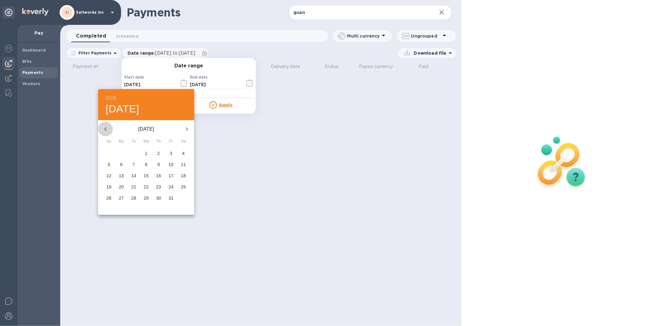
click at [105, 126] on icon "button" at bounding box center [105, 128] width 7 height 7
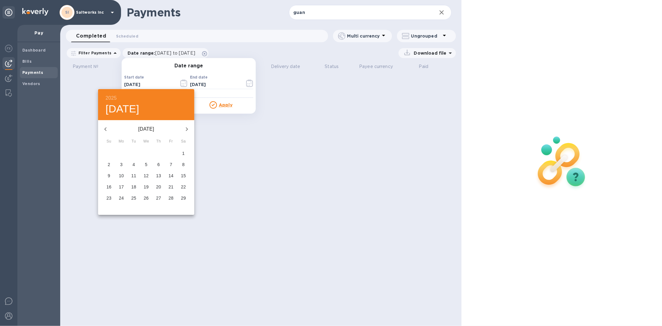
click at [105, 126] on icon "button" at bounding box center [105, 128] width 7 height 7
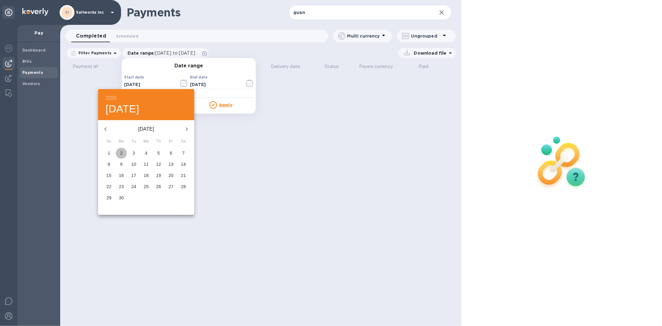
click at [120, 152] on p "2" at bounding box center [121, 153] width 2 height 6
type input "[DATE]"
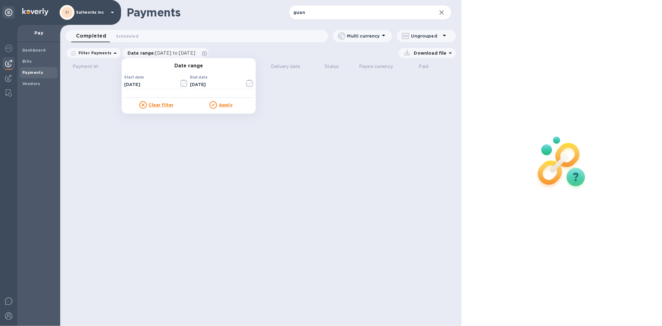
click at [224, 105] on u "Apply" at bounding box center [226, 104] width 14 height 5
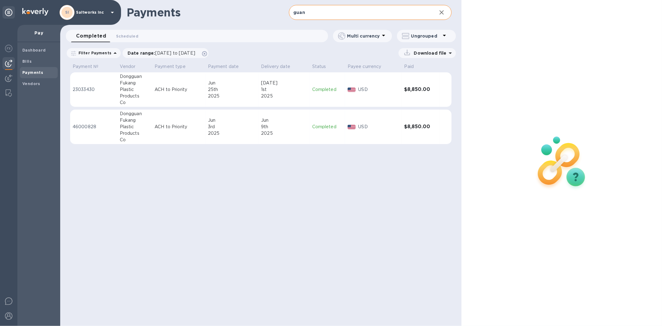
click at [443, 12] on icon "button" at bounding box center [441, 12] width 7 height 7
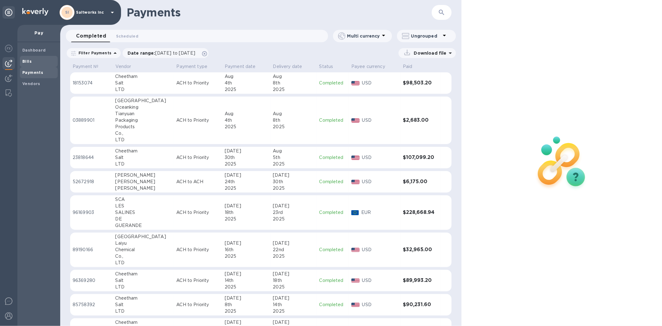
click at [28, 60] on b "Bills" at bounding box center [26, 61] width 9 height 5
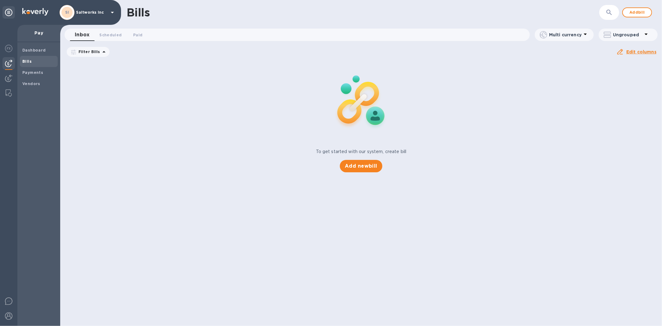
click at [360, 172] on div "Add new bill" at bounding box center [361, 165] width 48 height 17
click at [360, 168] on span "Add new bill" at bounding box center [361, 165] width 33 height 7
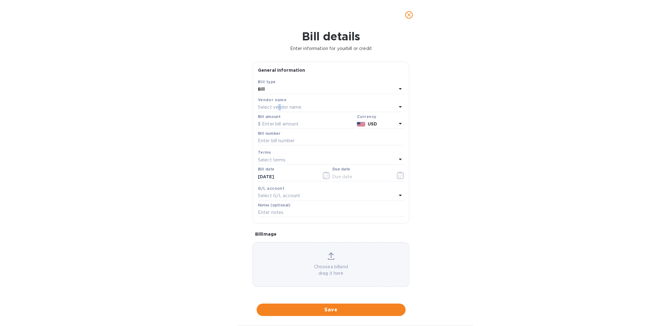
click at [279, 106] on p "Select vendor name" at bounding box center [279, 107] width 43 height 7
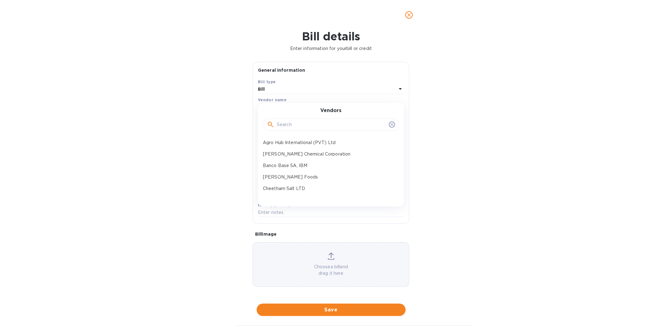
click at [284, 126] on input "text" at bounding box center [332, 124] width 110 height 9
type input "guan"
click at [290, 163] on p "Guangzhou Tusen Machinery & Equipment" at bounding box center [328, 165] width 131 height 7
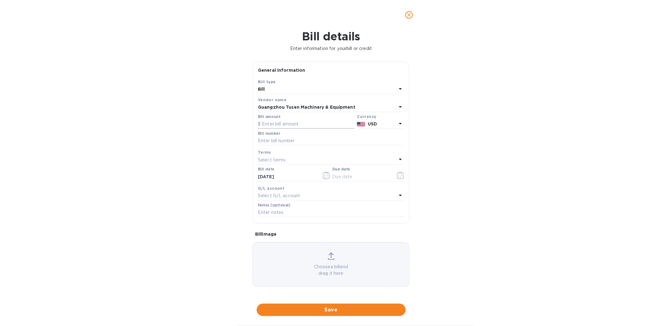
click at [281, 124] on input "text" at bounding box center [306, 124] width 97 height 9
type input "240"
click at [278, 140] on input "text" at bounding box center [331, 140] width 146 height 9
type input "PI-25080601"
click at [398, 176] on icon "button" at bounding box center [400, 175] width 7 height 7
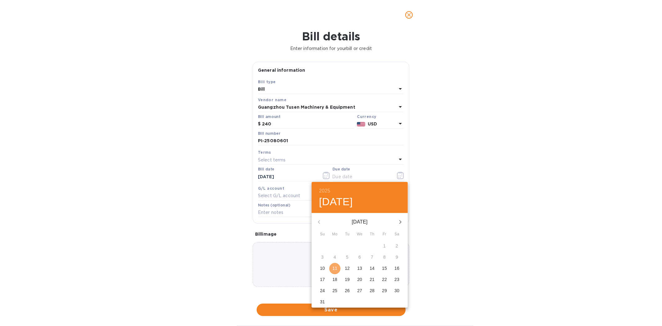
click at [335, 267] on p "11" at bounding box center [335, 268] width 5 height 6
type input "[DATE]"
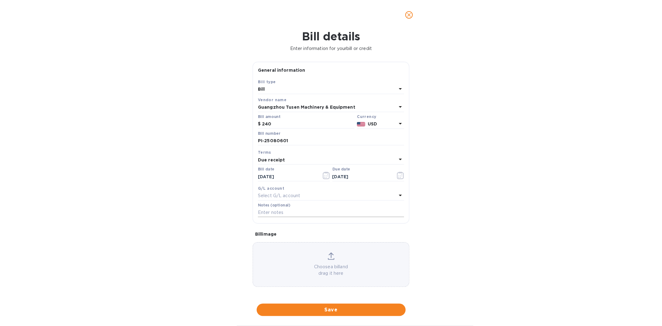
click at [272, 211] on input "text" at bounding box center [331, 212] width 146 height 9
click at [282, 213] on input "text" at bounding box center [331, 212] width 146 height 9
type input "Cutting Wheels"
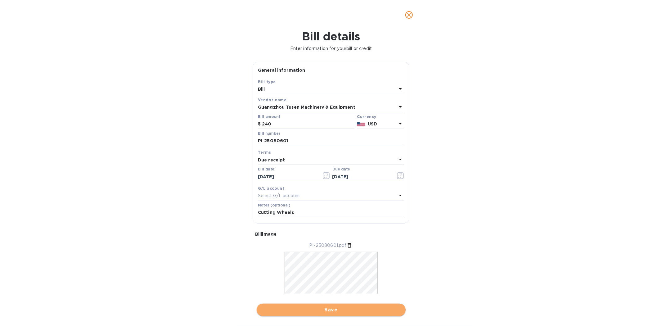
click at [331, 308] on span "Save" at bounding box center [331, 309] width 139 height 7
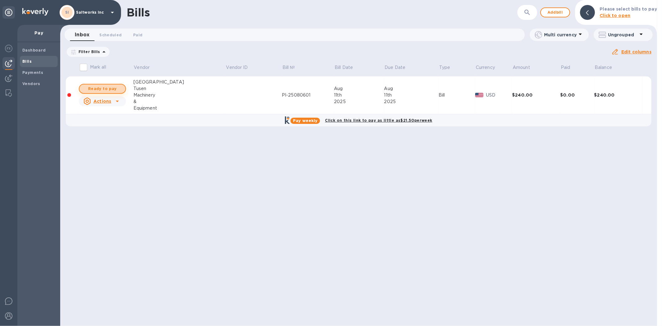
click at [107, 88] on span "Ready to pay" at bounding box center [102, 88] width 36 height 7
checkbox input "true"
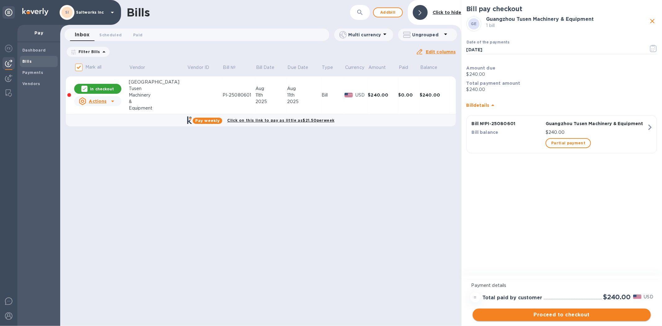
click at [551, 312] on span "Proceed to checkout" at bounding box center [562, 314] width 168 height 7
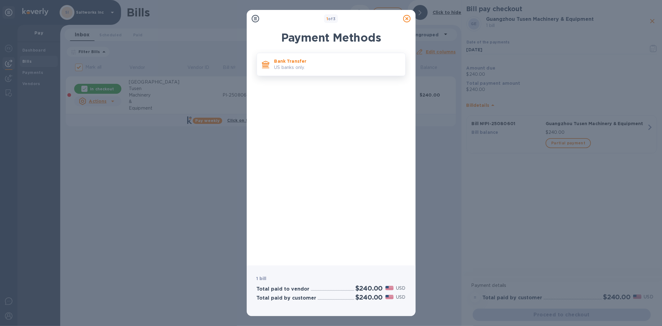
click at [299, 65] on p "US banks only." at bounding box center [337, 67] width 126 height 7
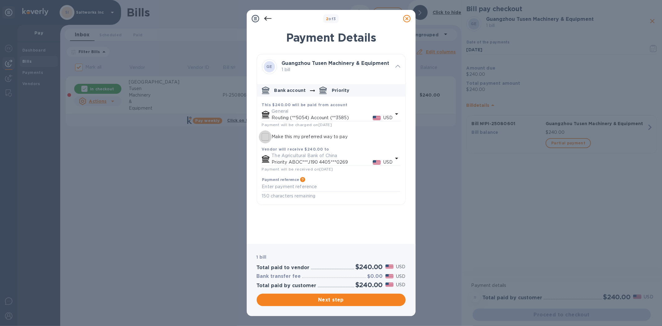
click at [268, 138] on input "Make this my preferred way to pay" at bounding box center [265, 136] width 13 height 13
click at [288, 188] on textarea "default-method" at bounding box center [331, 186] width 138 height 5
checkbox input "true"
type textarea "S"
checkbox input "true"
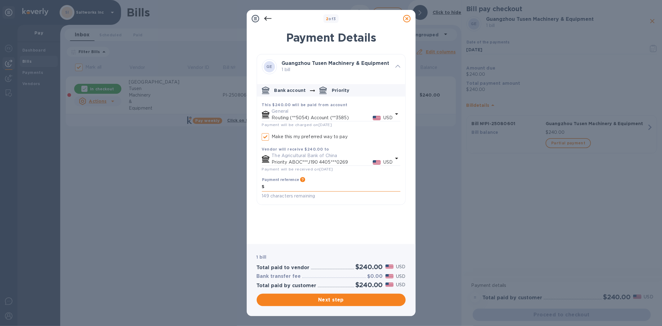
type textarea "Sa"
checkbox input "true"
type textarea "[PERSON_NAME]"
checkbox input "true"
type textarea "Salt"
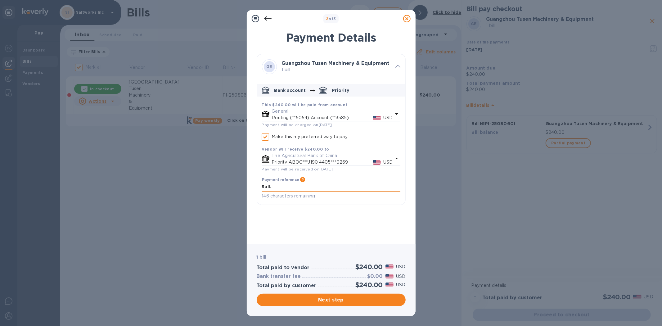
checkbox input "true"
type textarea "SaltW"
checkbox input "true"
type textarea "SaltWo"
checkbox input "true"
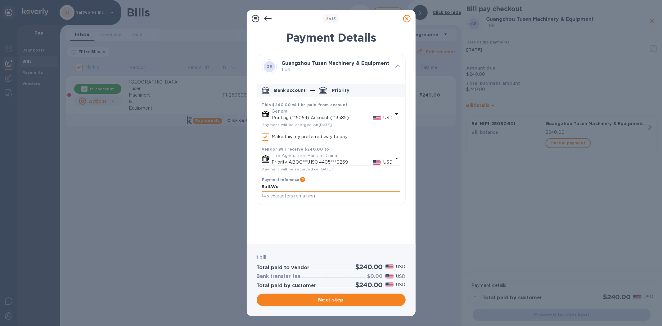
type textarea "SaltWor"
checkbox input "true"
type textarea "SaltWork"
checkbox input "true"
type textarea "SaltWorks"
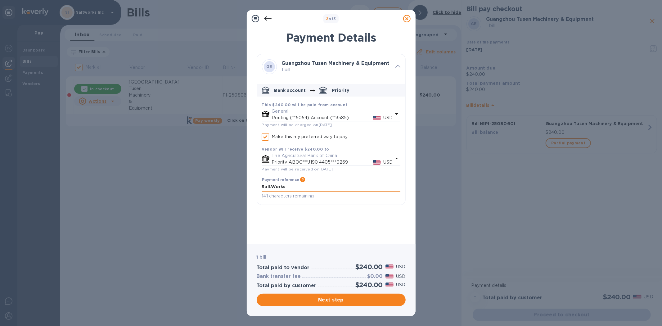
checkbox input "true"
type textarea "SaltWorks"
checkbox input "true"
type textarea "SaltWorks P"
checkbox input "true"
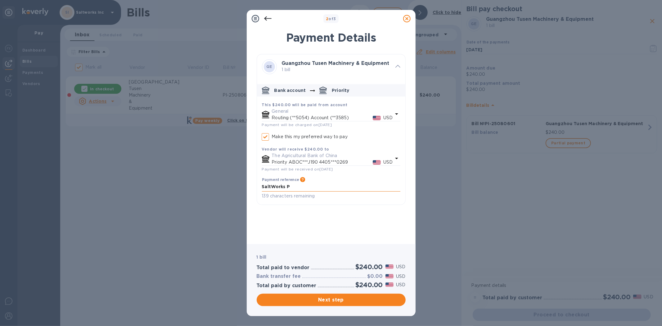
type textarea "SaltWorks Py"
checkbox input "true"
type textarea "SaltWorks P"
checkbox input "true"
type textarea "SaltWorks Pa"
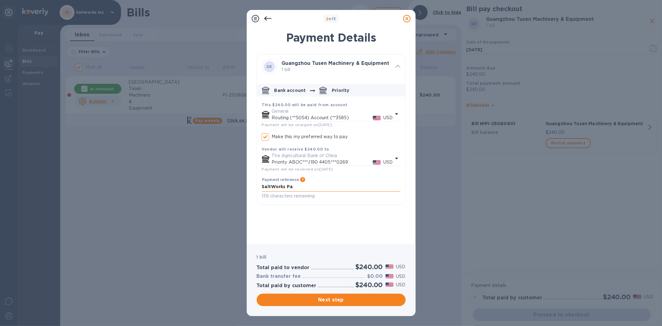
checkbox input "true"
type textarea "SaltWorks Pay"
checkbox input "true"
type textarea "SaltWorks Paym"
checkbox input "true"
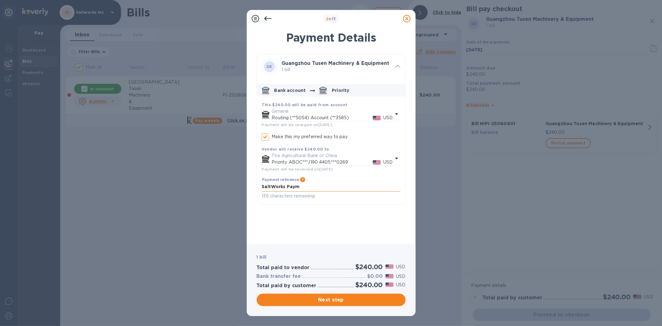
type textarea "SaltWorks Payme"
checkbox input "true"
type textarea "SaltWorks Paymen"
checkbox input "true"
type textarea "SaltWorks Payment"
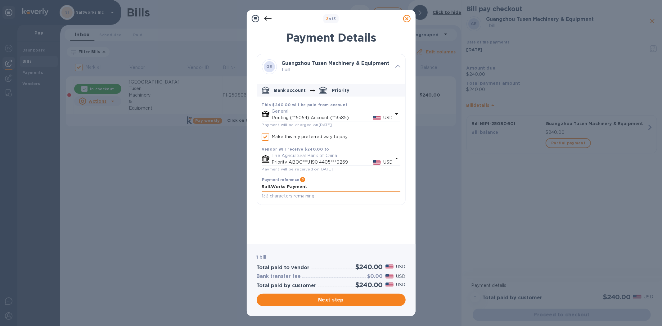
checkbox input "true"
type textarea "SaltWorks Payment"
checkbox input "true"
type textarea "SaltWorks Payment P"
checkbox input "true"
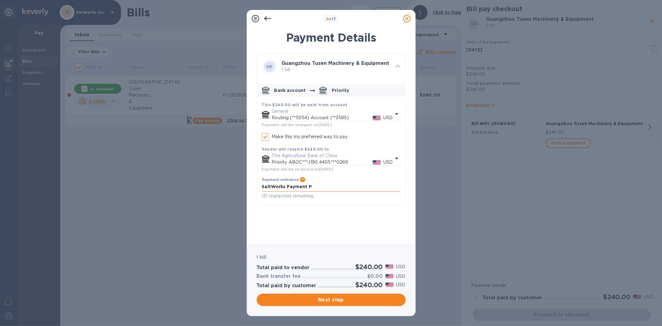
type textarea "SaltWorks Payment PI"
checkbox input "true"
type textarea "SaltWorks Payment PI-"
checkbox input "true"
type textarea "SaltWorks Payment PI-2"
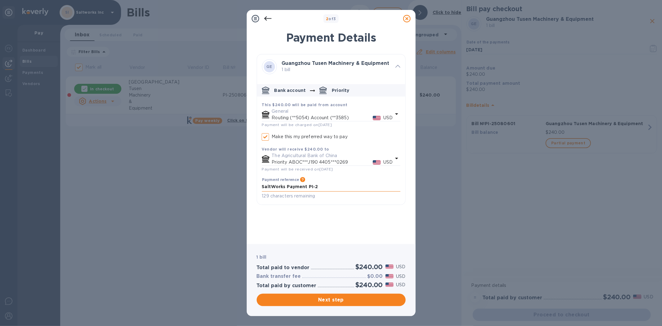
checkbox input "true"
type textarea "SaltWorks Payment PI-25"
checkbox input "true"
type textarea "SaltWorks Payment PI-250"
checkbox input "true"
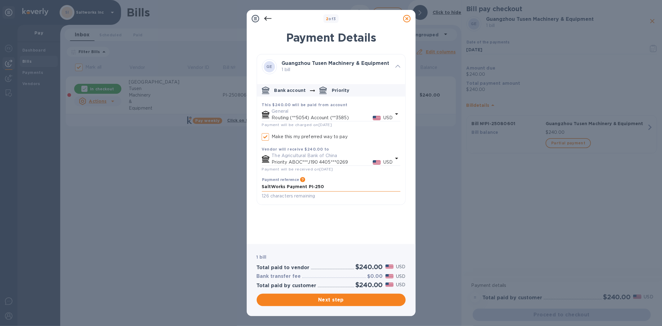
type textarea "SaltWorks Payment PI-2508"
checkbox input "true"
type textarea "SaltWorks Payment PI-25080"
checkbox input "true"
type textarea "SaltWorks Payment PI-250806"
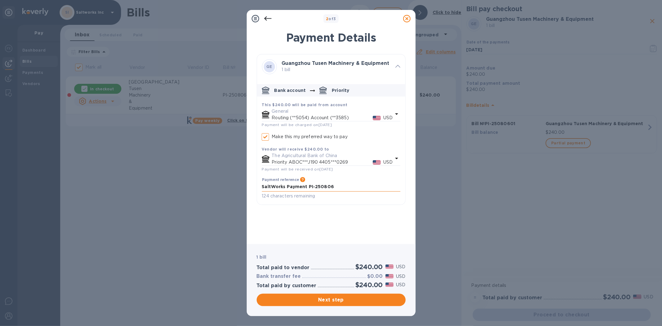
checkbox input "true"
type textarea "SaltWorks Payment PI-2508060"
checkbox input "true"
type textarea "SaltWorks Payment PI-25080601"
click at [341, 187] on textarea "SaltWorks Payment PI-25080601" at bounding box center [331, 186] width 138 height 5
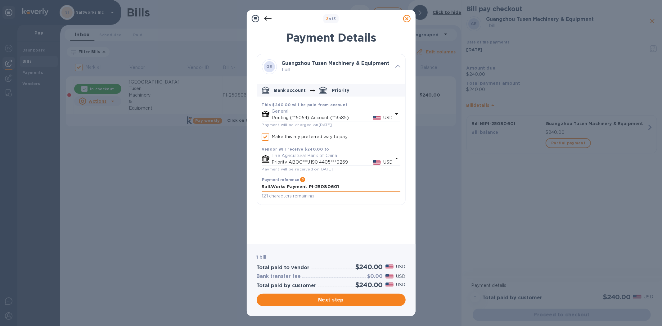
click at [341, 187] on textarea "SaltWorks Payment PI-25080601" at bounding box center [331, 186] width 138 height 5
click at [328, 297] on span "Next step" at bounding box center [331, 299] width 139 height 7
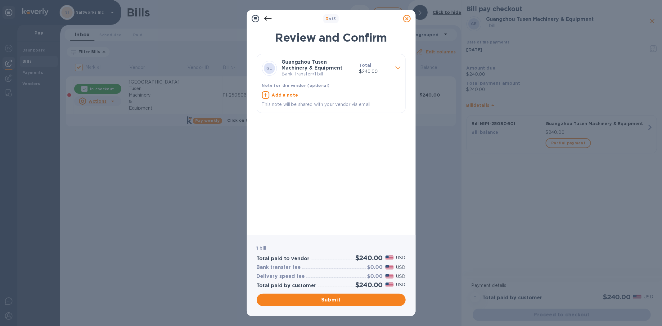
click at [284, 92] on p "Add a note" at bounding box center [285, 95] width 26 height 6
click at [288, 97] on textarea at bounding box center [326, 95] width 129 height 5
paste textarea "SaltWorks Payment PI-25080601"
type textarea "SaltWorks Payment PI-25080601"
click at [331, 298] on span "Submit" at bounding box center [331, 299] width 139 height 7
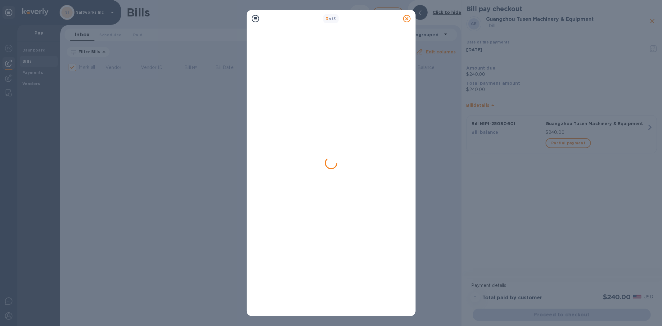
checkbox input "false"
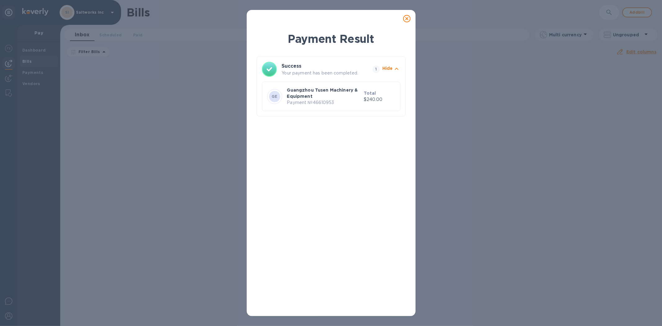
click at [409, 18] on icon at bounding box center [406, 18] width 7 height 7
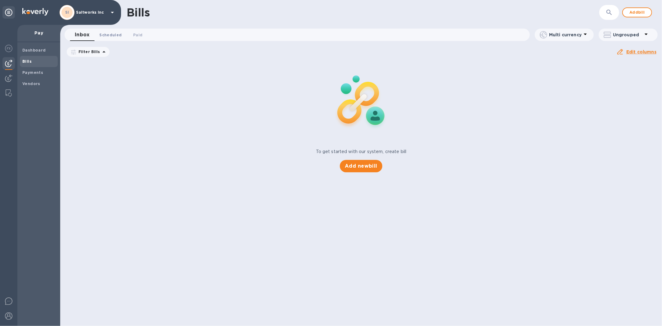
click at [108, 34] on span "Scheduled 0" at bounding box center [110, 35] width 22 height 7
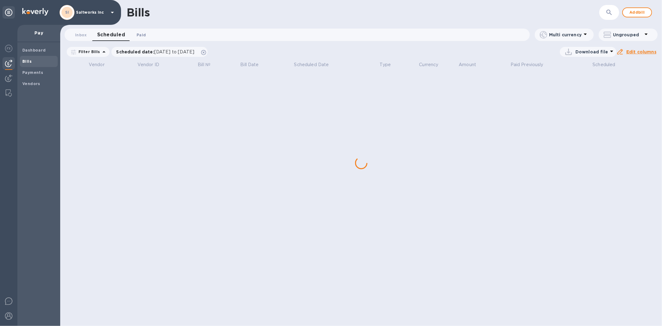
click at [140, 34] on span "Paid 0" at bounding box center [141, 35] width 9 height 7
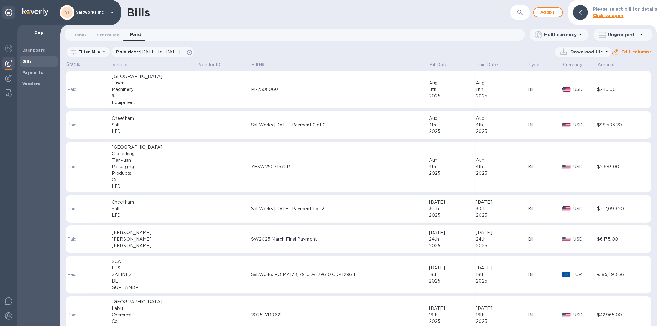
click at [198, 84] on td at bounding box center [224, 90] width 53 height 38
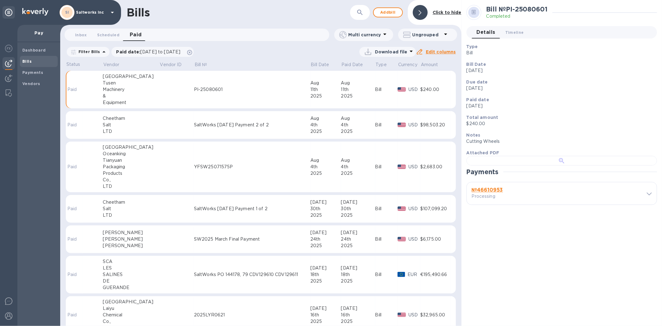
scroll to position [147, 0]
click at [499, 193] on b "№ 46610953" at bounding box center [487, 190] width 31 height 6
